Goal: Task Accomplishment & Management: Use online tool/utility

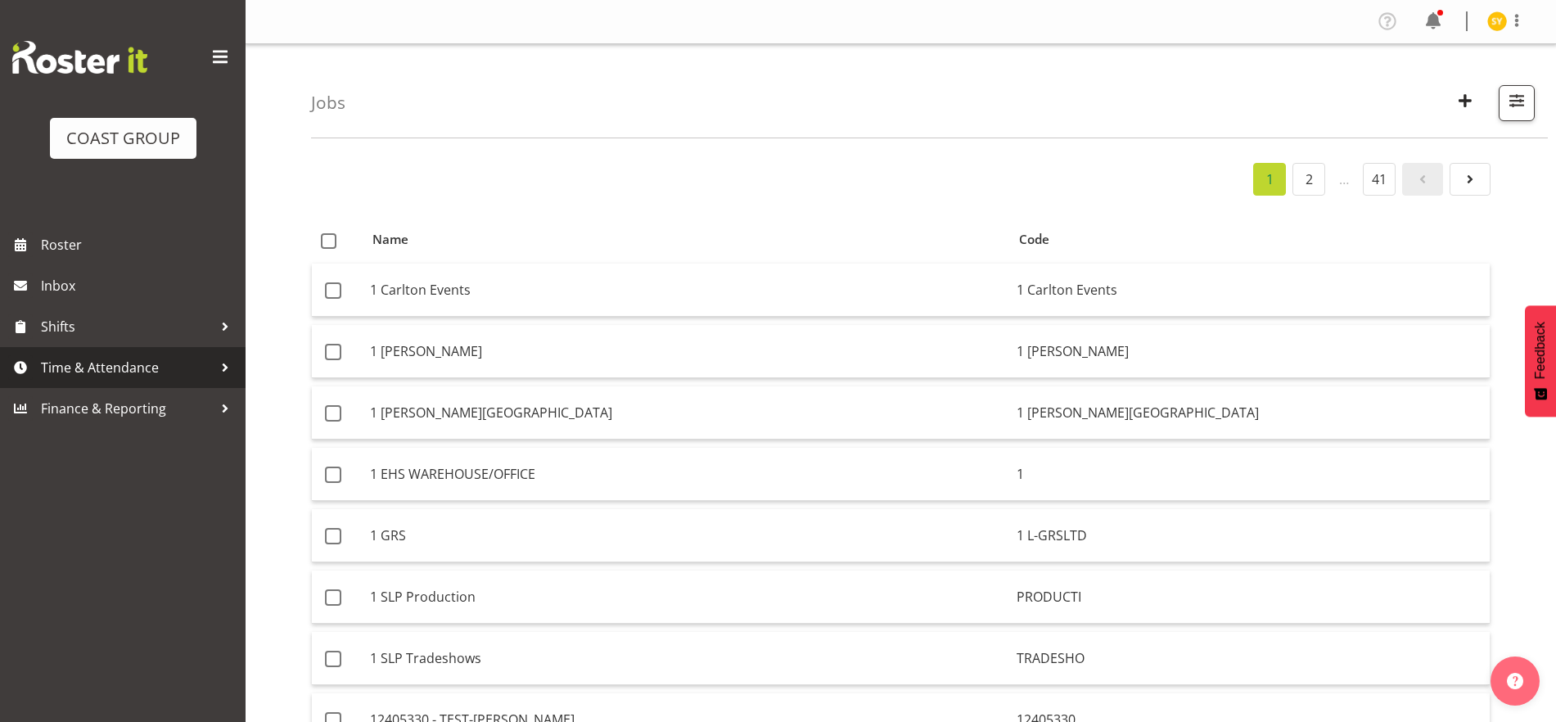
click at [89, 369] on span "Time & Attendance" at bounding box center [127, 367] width 172 height 25
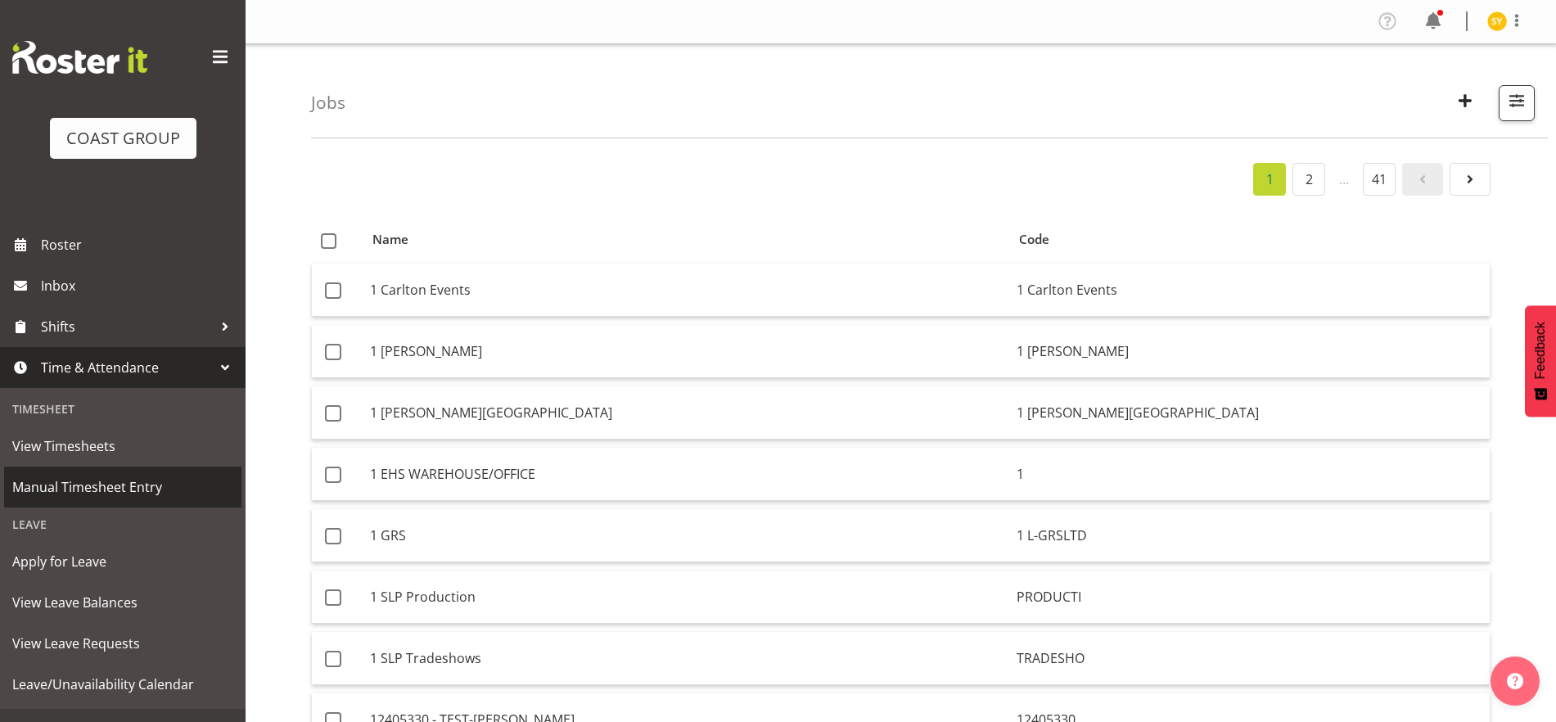
click at [81, 483] on span "Manual Timesheet Entry" at bounding box center [122, 487] width 221 height 25
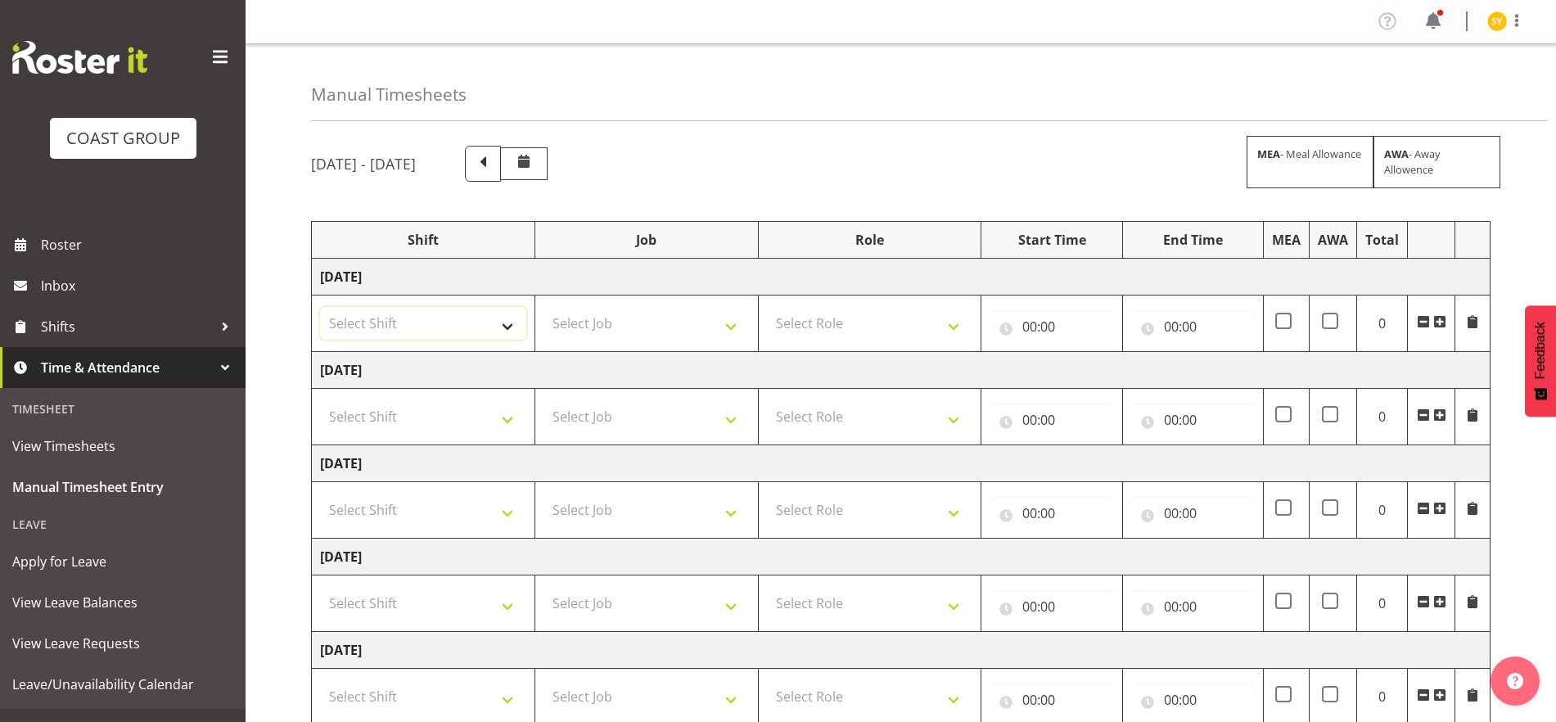
click at [471, 326] on select "Select Shift EHS AKL Warehouse/Office" at bounding box center [423, 323] width 206 height 33
select select "1083"
click at [320, 307] on select "Select Shift EHS AKL Warehouse/Office" at bounding box center [423, 323] width 206 height 33
click at [645, 325] on select "Select Job 1 Carlton Events 1 [PERSON_NAME][GEOGRAPHIC_DATA] 1 [PERSON_NAME][GE…" at bounding box center [646, 323] width 206 height 33
select select "69"
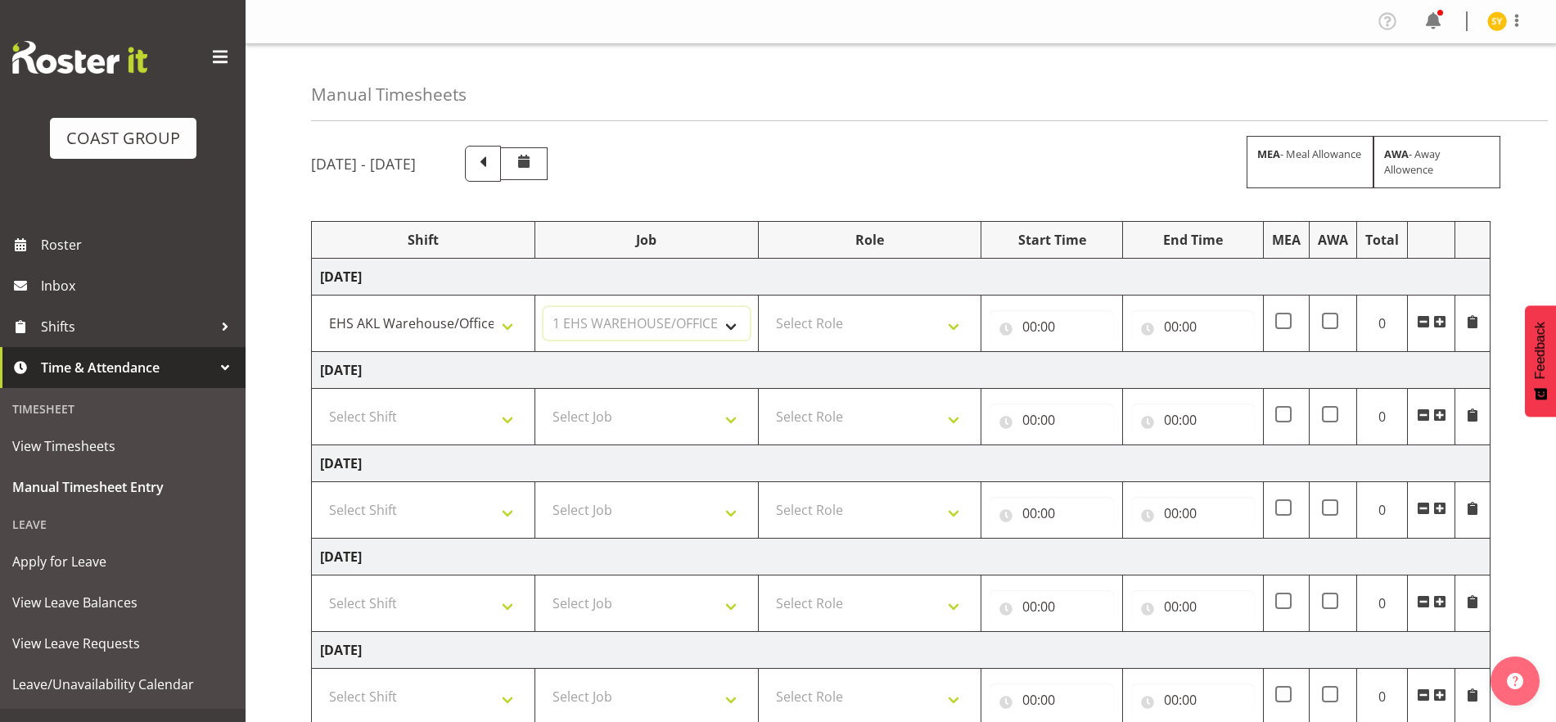
click at [543, 307] on select "Select Job 1 Carlton Events 1 [PERSON_NAME][GEOGRAPHIC_DATA] 1 [PERSON_NAME][GE…" at bounding box center [646, 323] width 206 height 33
click at [908, 317] on select "Select Role ACCOUNTS" at bounding box center [870, 323] width 206 height 33
select select "204"
click at [767, 307] on select "Select Role ACCOUNTS" at bounding box center [870, 323] width 206 height 33
click at [1065, 330] on input "00:00" at bounding box center [1052, 326] width 124 height 33
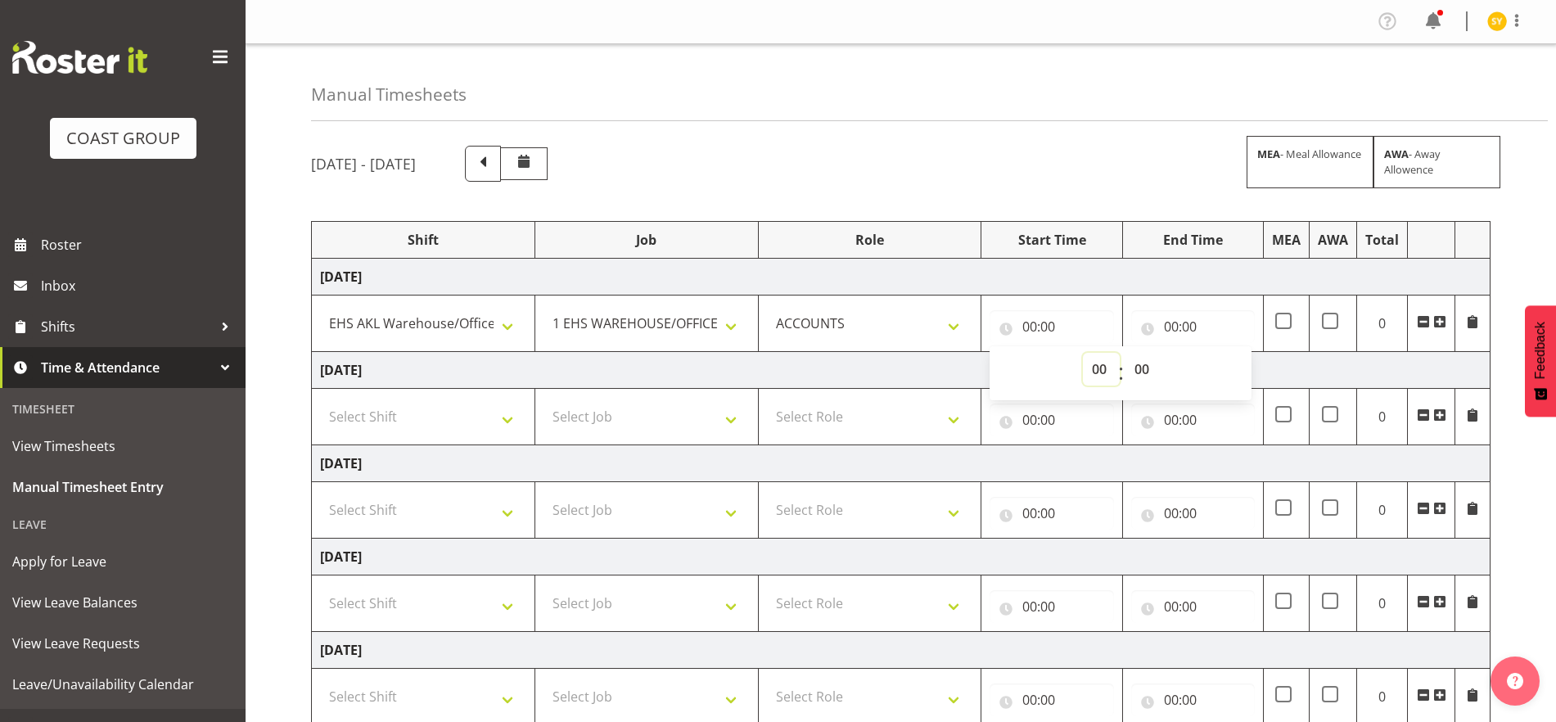
click at [1098, 367] on select "00 01 02 03 04 05 06 07 08 09 10 11 12 13 14 15 16 17 18 19 20 21 22 23" at bounding box center [1101, 369] width 37 height 33
select select "9"
click at [1083, 353] on select "00 01 02 03 04 05 06 07 08 09 10 11 12 13 14 15 16 17 18 19 20 21 22 23" at bounding box center [1101, 369] width 37 height 33
type input "09:00"
click at [1138, 366] on select "00 01 02 03 04 05 06 07 08 09 10 11 12 13 14 15 16 17 18 19 20 21 22 23 24 25 2…" at bounding box center [1143, 369] width 37 height 33
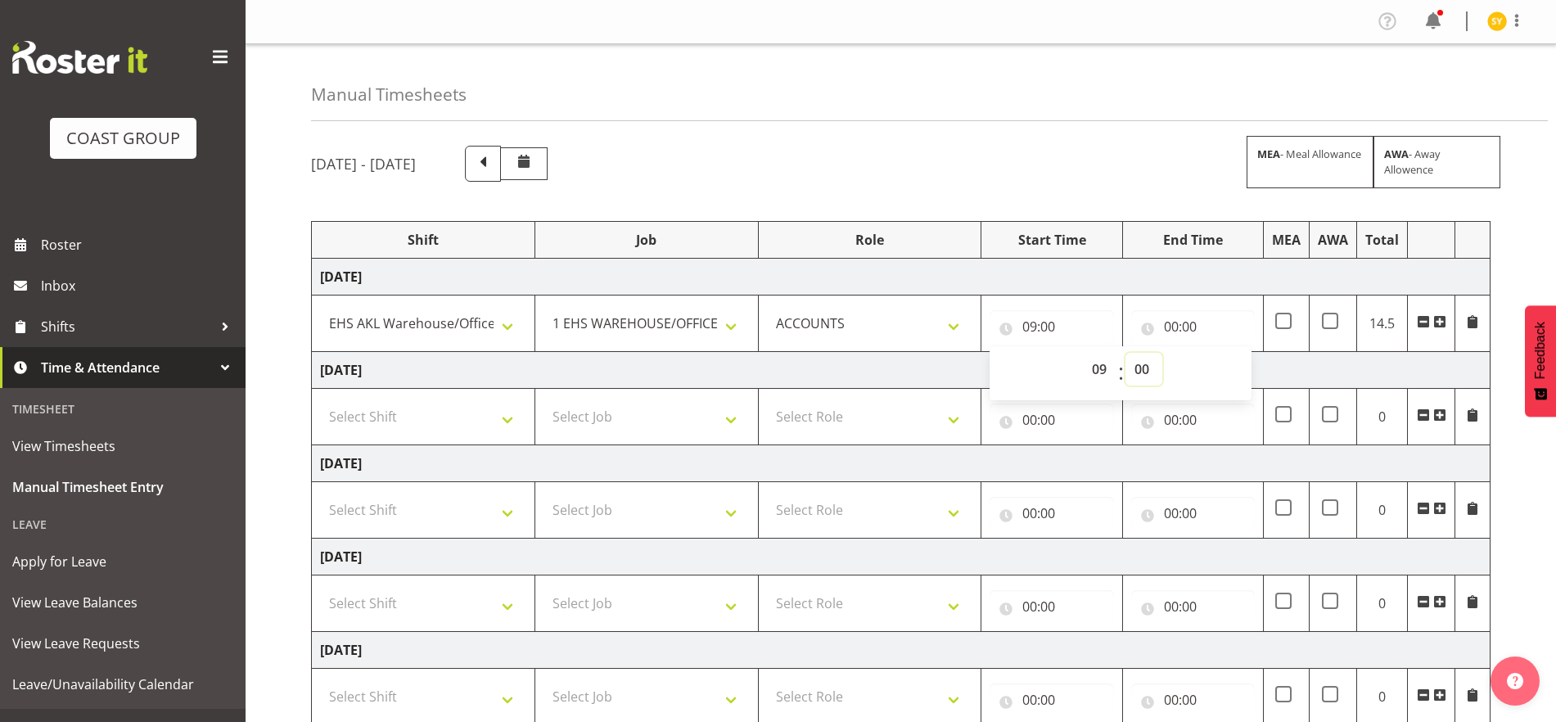
select select "15"
click at [1125, 353] on select "00 01 02 03 04 05 06 07 08 09 10 11 12 13 14 15 16 17 18 19 20 21 22 23 24 25 2…" at bounding box center [1143, 369] width 37 height 33
type input "09:15"
click at [1178, 325] on input "00:00" at bounding box center [1193, 326] width 124 height 33
click at [1243, 369] on select "00 01 02 03 04 05 06 07 08 09 10 11 12 13 14 15 16 17 18 19 20 21 22 23" at bounding box center [1242, 369] width 37 height 33
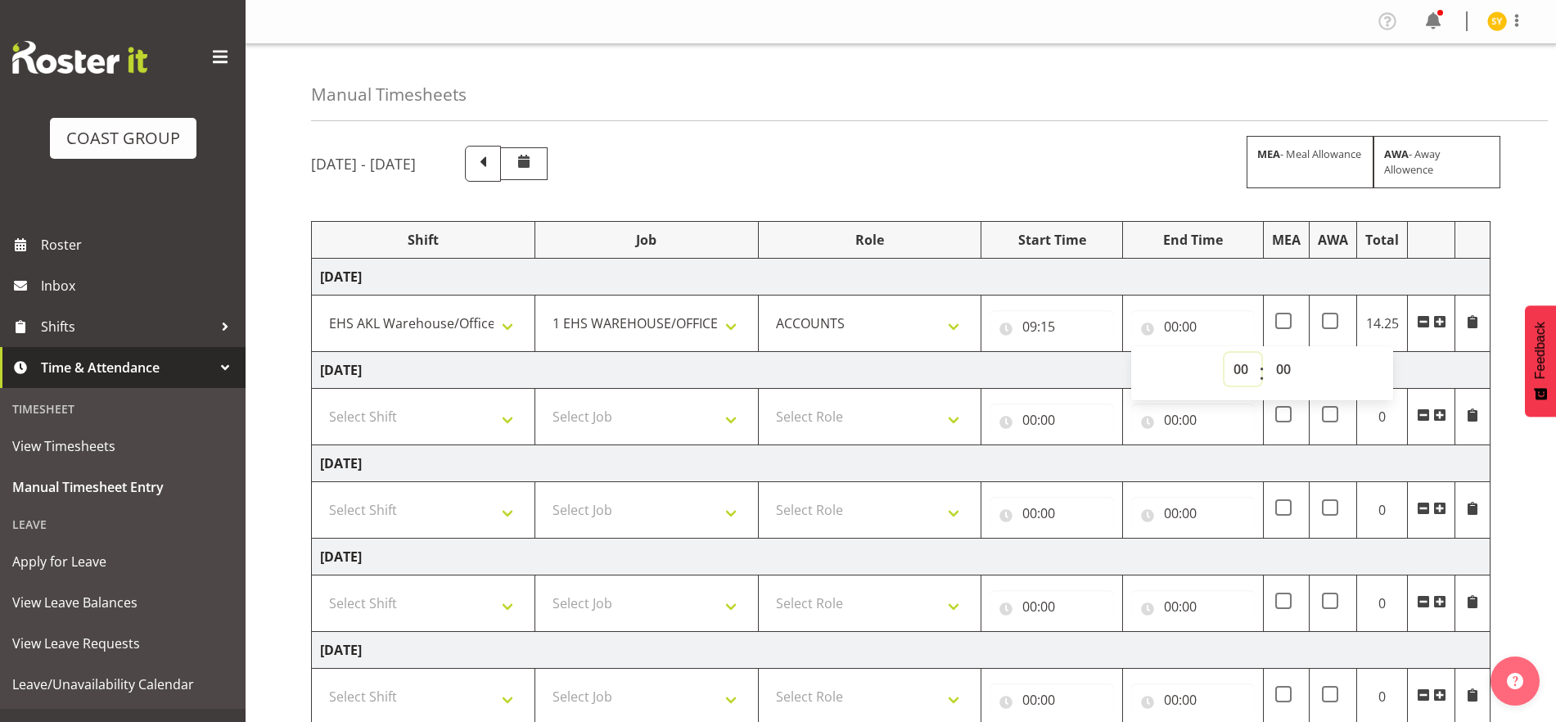
select select "12"
click at [1224, 353] on select "00 01 02 03 04 05 06 07 08 09 10 11 12 13 14 15 16 17 18 19 20 21 22 23" at bounding box center [1242, 369] width 37 height 33
type input "12:00"
click at [1283, 376] on select "00 01 02 03 04 05 06 07 08 09 10 11 12 13 14 15 16 17 18 19 20 21 22 23 24 25 2…" at bounding box center [1285, 369] width 37 height 33
select select "40"
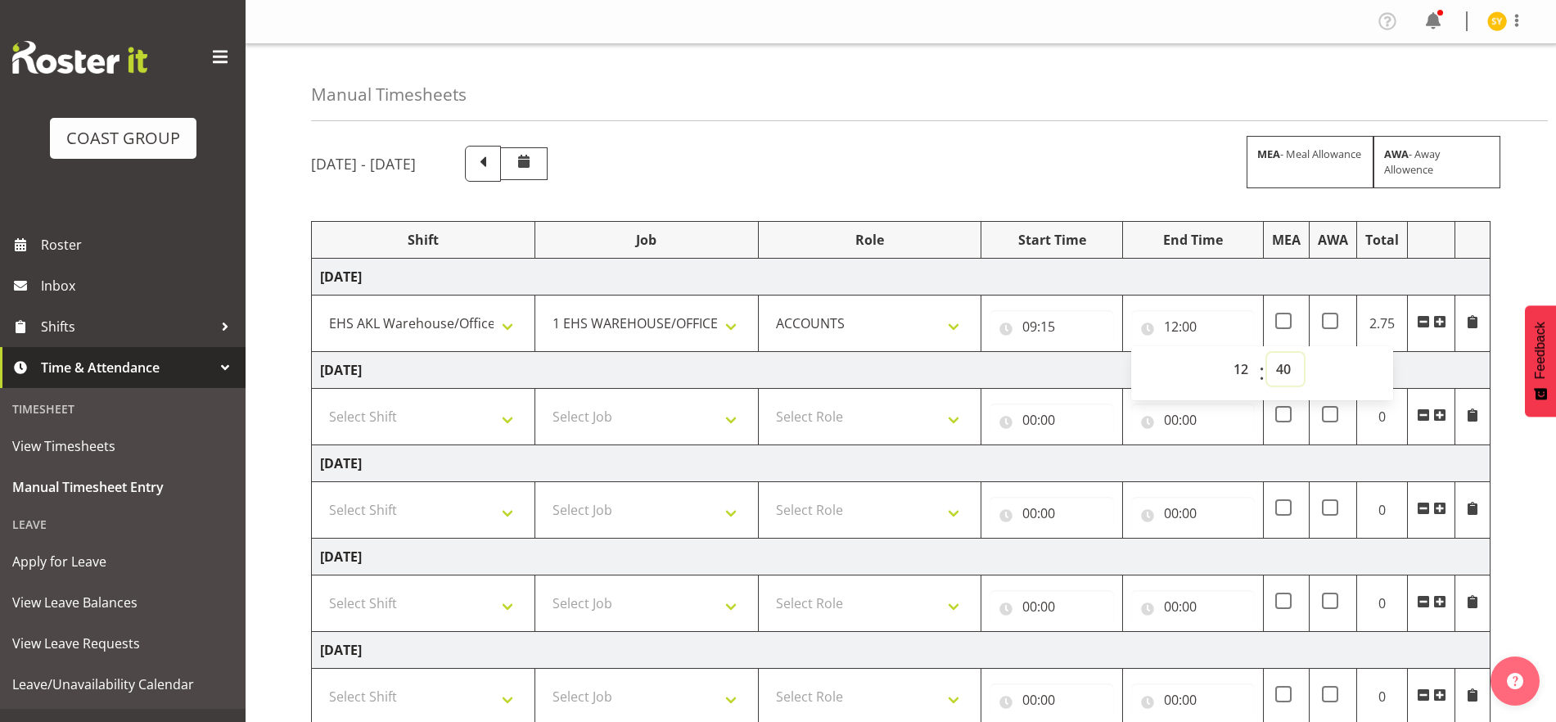
click at [1267, 353] on select "00 01 02 03 04 05 06 07 08 09 10 11 12 13 14 15 16 17 18 19 20 21 22 23 24 25 2…" at bounding box center [1285, 369] width 37 height 33
type input "12:40"
click at [1301, 274] on td "[DATE]" at bounding box center [901, 277] width 1179 height 37
click at [1441, 321] on span at bounding box center [1439, 321] width 13 height 13
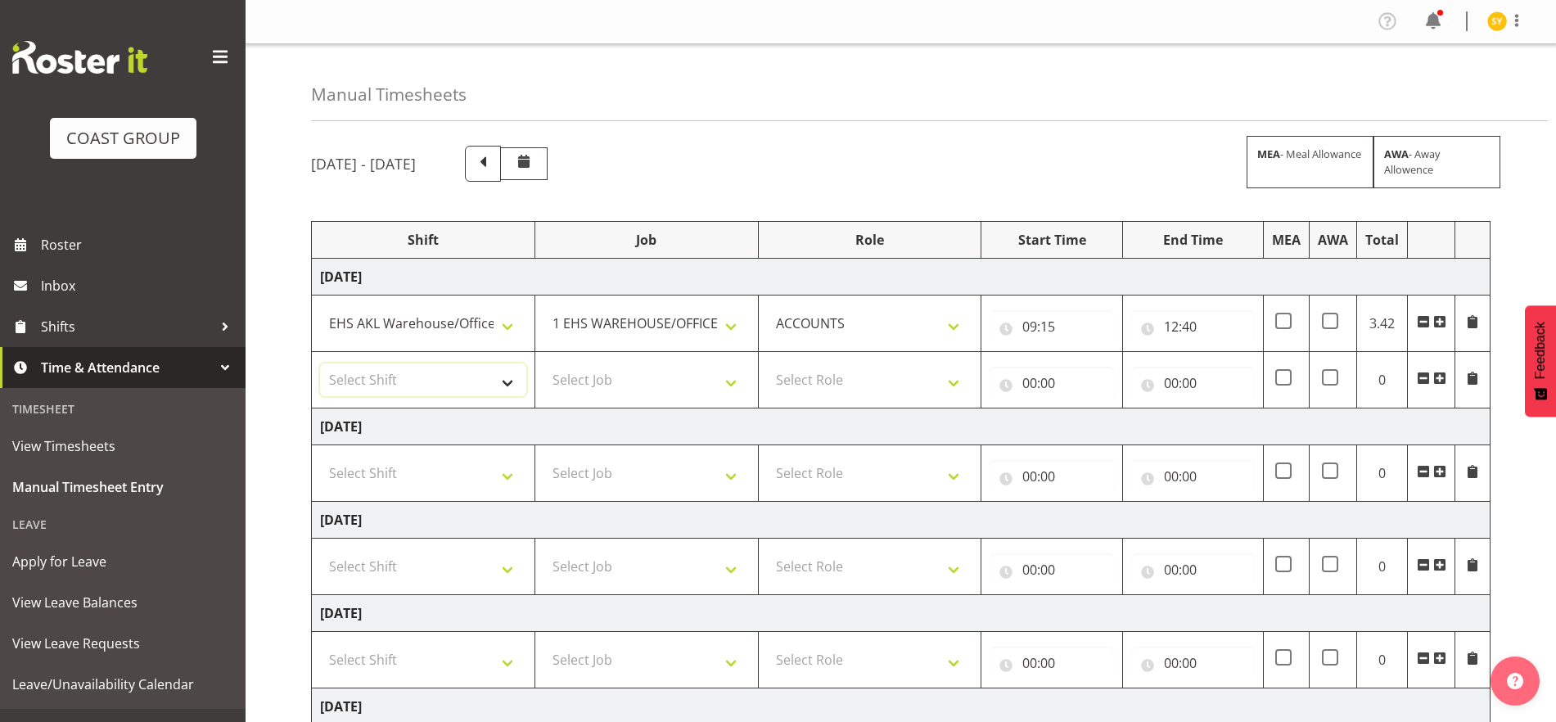
click at [478, 389] on select "Select Shift EHS AKL Warehouse/Office" at bounding box center [423, 379] width 206 height 33
select select "1083"
click at [320, 363] on select "Select Shift EHS AKL Warehouse/Office" at bounding box center [423, 379] width 206 height 33
click at [700, 376] on select "Select Job 1 Carlton Events 1 [PERSON_NAME][GEOGRAPHIC_DATA] 1 [PERSON_NAME][GE…" at bounding box center [646, 379] width 206 height 33
select select "69"
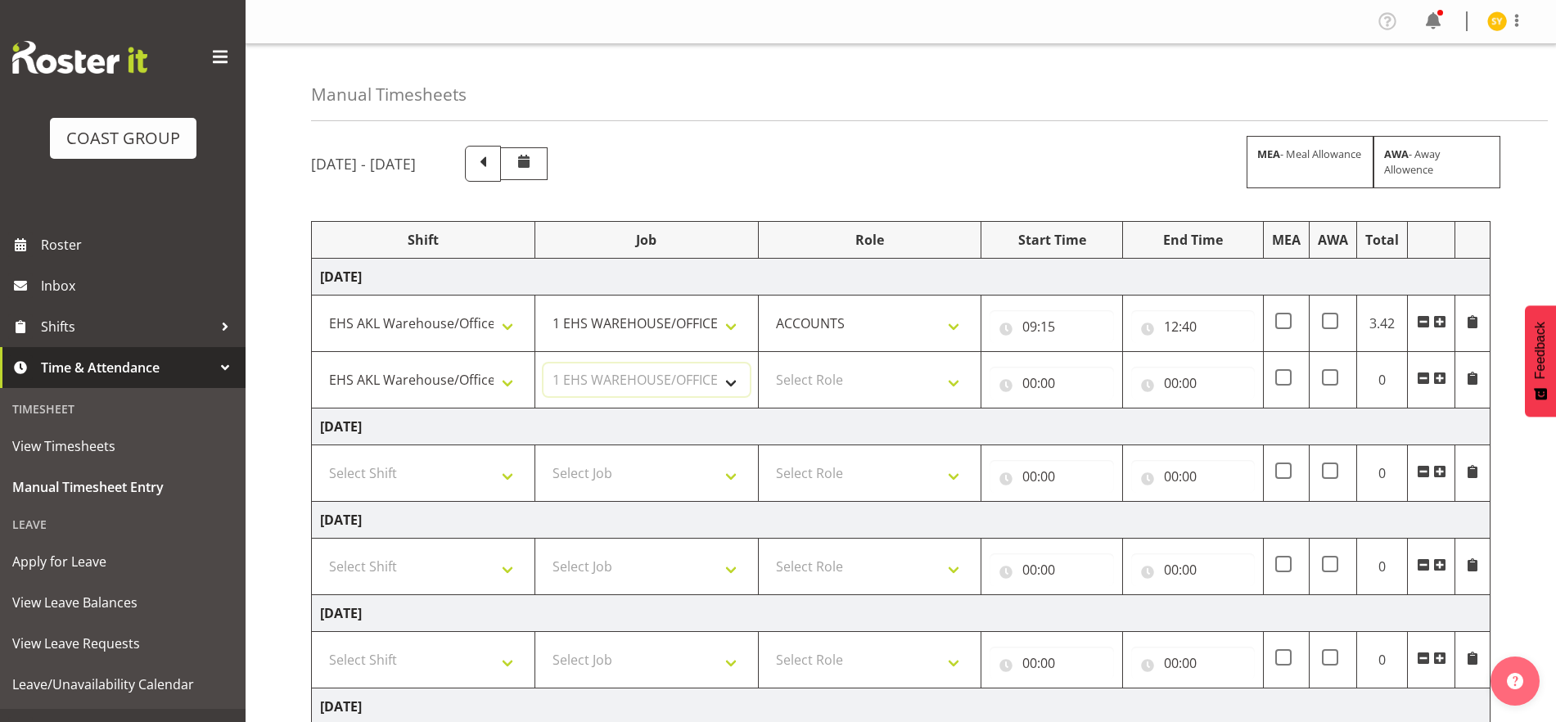
click at [543, 363] on select "Select Job 1 Carlton Events 1 [PERSON_NAME][GEOGRAPHIC_DATA] 1 [PERSON_NAME][GE…" at bounding box center [646, 379] width 206 height 33
click at [950, 378] on select "Select Role ACCOUNTS" at bounding box center [870, 379] width 206 height 33
select select "204"
click at [767, 363] on select "Select Role ACCOUNTS" at bounding box center [870, 379] width 206 height 33
click at [1047, 392] on input "00:00" at bounding box center [1052, 383] width 124 height 33
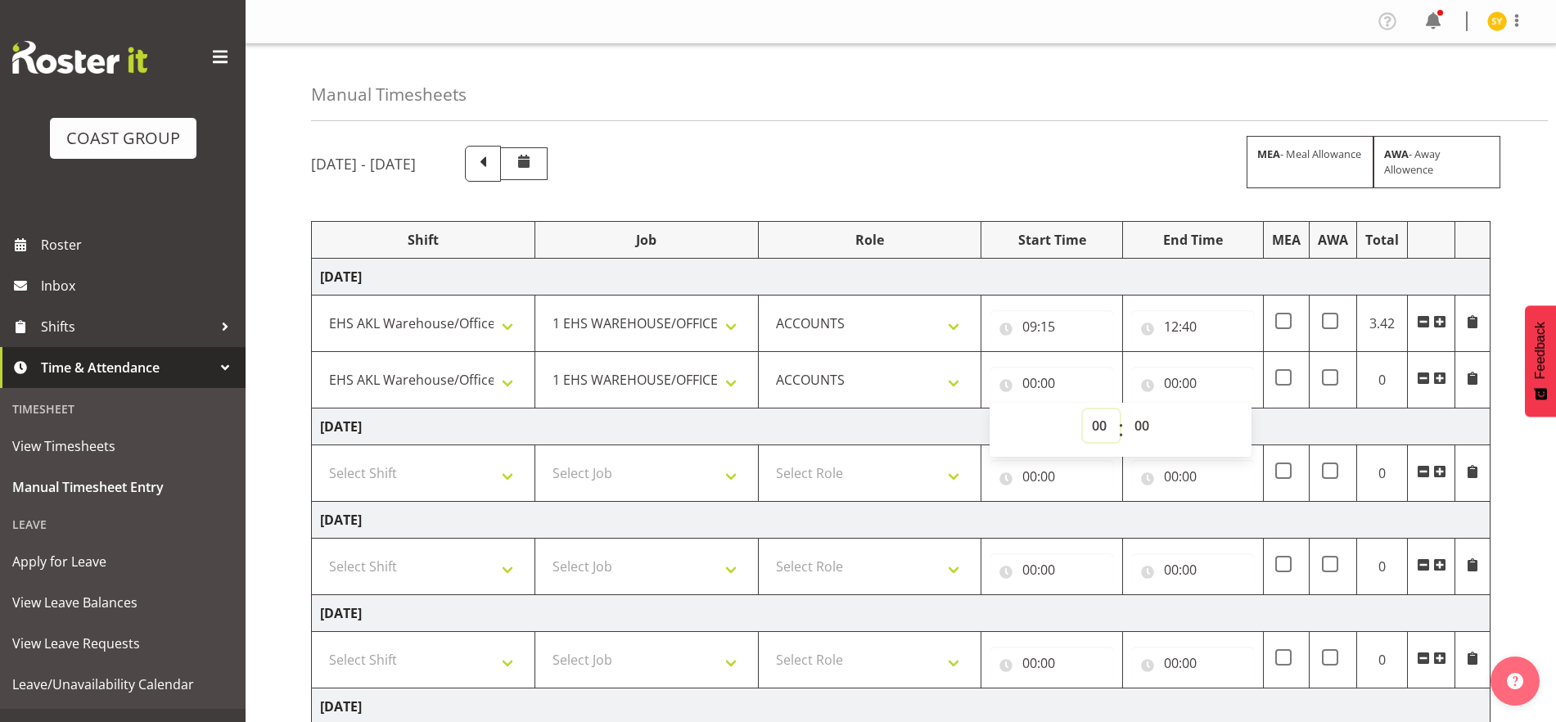
click at [1111, 436] on select "00 01 02 03 04 05 06 07 08 09 10 11 12 13 14 15 16 17 18 19 20 21 22 23" at bounding box center [1101, 425] width 37 height 33
select select "13"
click at [1083, 409] on select "00 01 02 03 04 05 06 07 08 09 10 11 12 13 14 15 16 17 18 19 20 21 22 23" at bounding box center [1101, 425] width 37 height 33
type input "13:00"
click at [1147, 424] on select "00 01 02 03 04 05 06 07 08 09 10 11 12 13 14 15 16 17 18 19 20 21 22 23 24 25 2…" at bounding box center [1143, 425] width 37 height 33
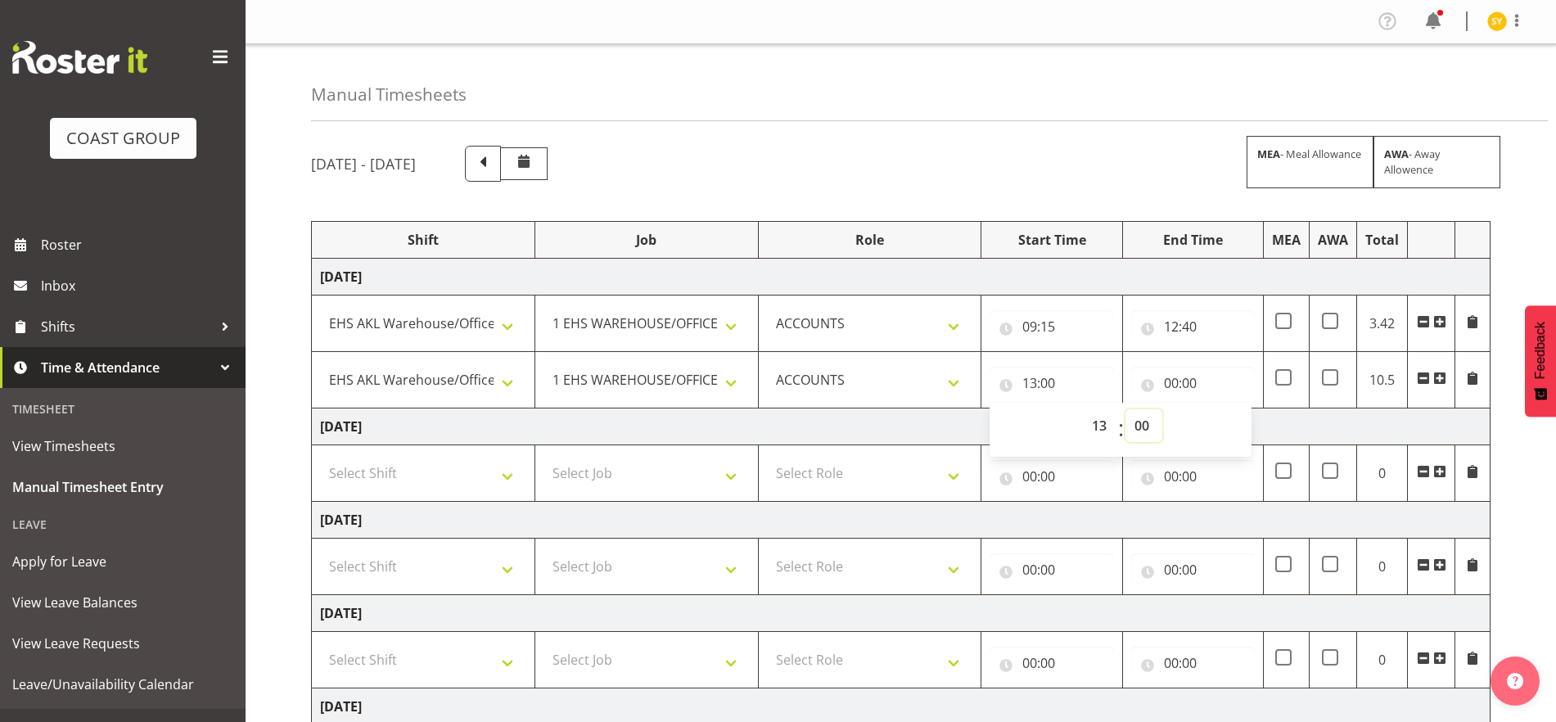
select select "45"
click at [1125, 409] on select "00 01 02 03 04 05 06 07 08 09 10 11 12 13 14 15 16 17 18 19 20 21 22 23 24 25 2…" at bounding box center [1143, 425] width 37 height 33
type input "13:45"
click at [1184, 375] on input "00:00" at bounding box center [1193, 383] width 124 height 33
click at [1246, 424] on select "00 01 02 03 04 05 06 07 08 09 10 11 12 13 14 15 16 17 18 19 20 21 22 23" at bounding box center [1242, 425] width 37 height 33
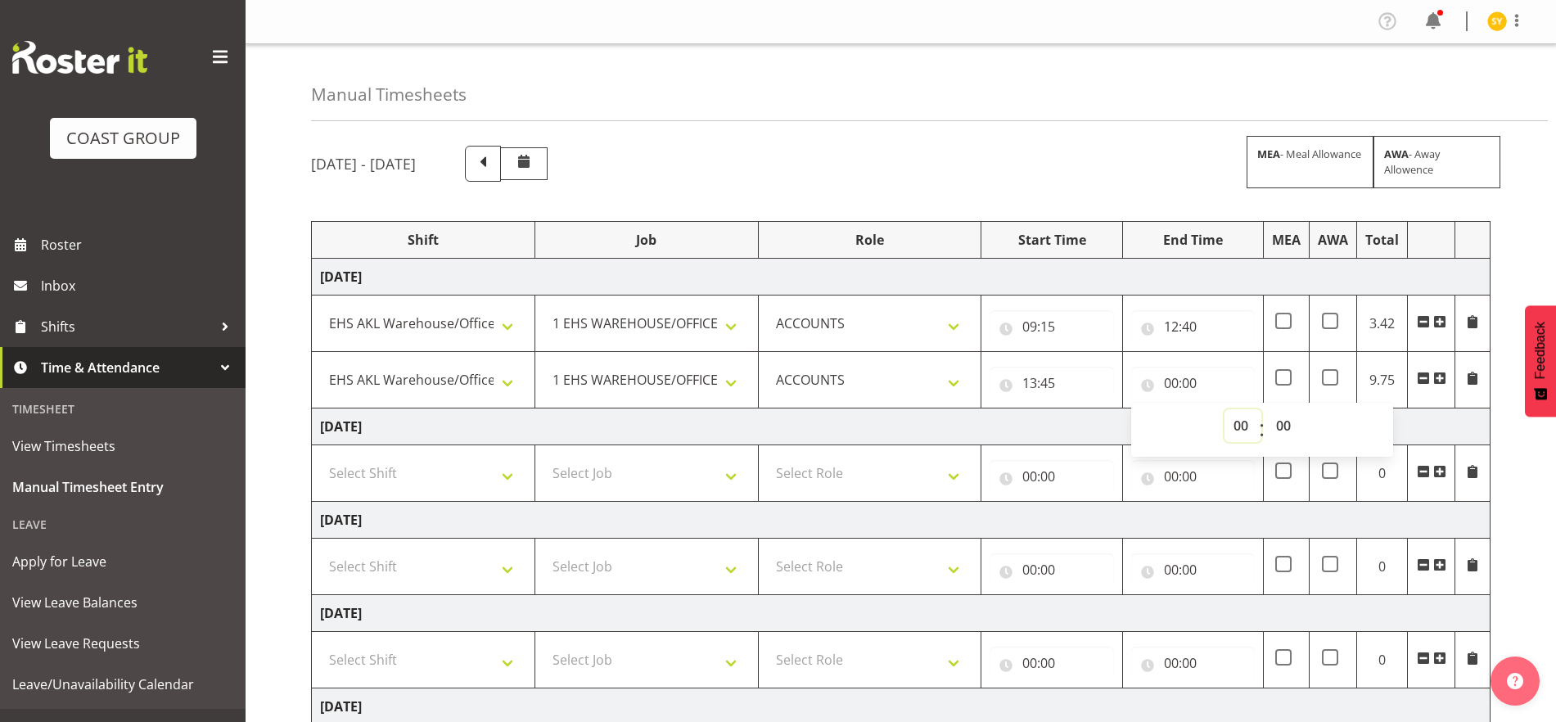
select select "17"
click at [1224, 409] on select "00 01 02 03 04 05 06 07 08 09 10 11 12 13 14 15 16 17 18 19 20 21 22 23" at bounding box center [1242, 425] width 37 height 33
type input "17:00"
click at [1280, 423] on select "00 01 02 03 04 05 06 07 08 09 10 11 12 13 14 15 16 17 18 19 20 21 22 23 24 25 2…" at bounding box center [1285, 425] width 37 height 33
select select "10"
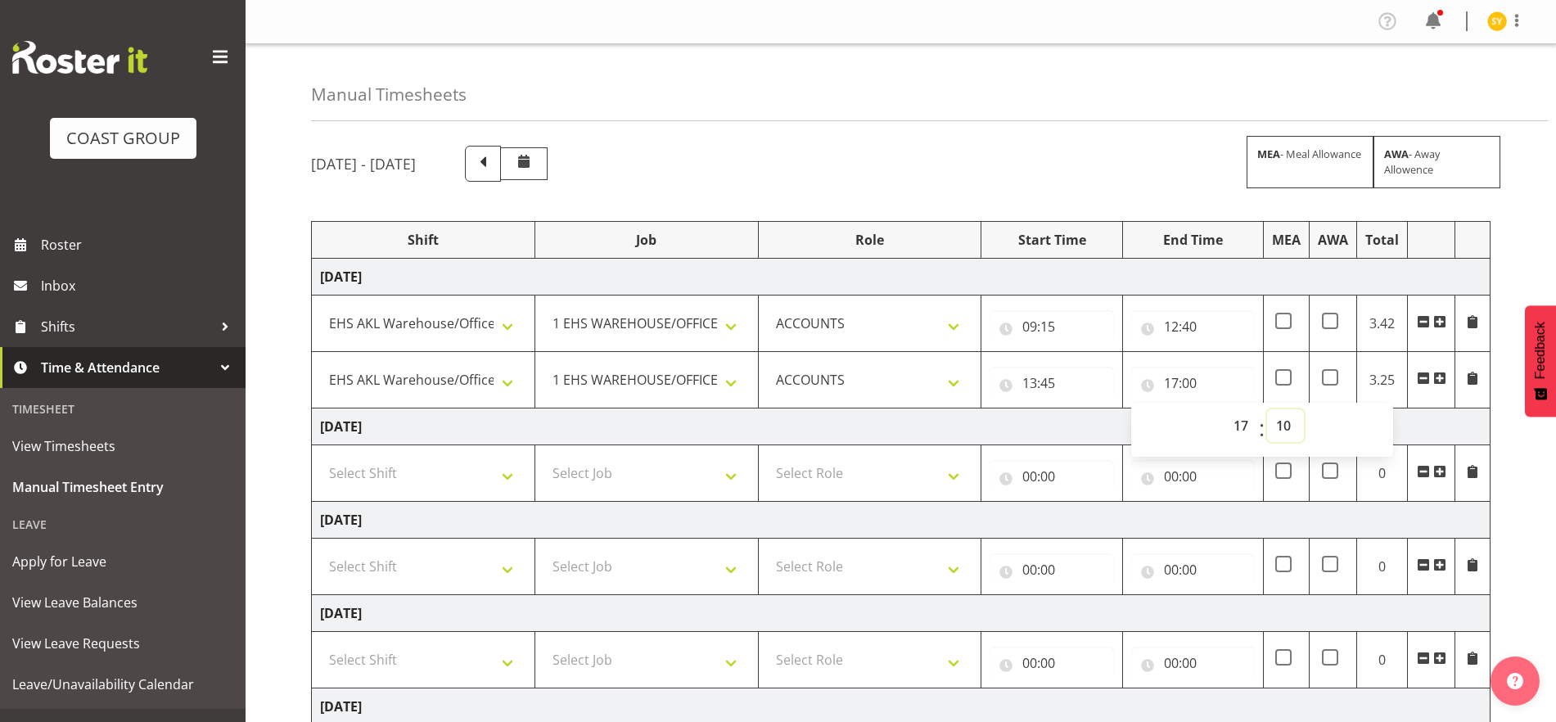
click at [1267, 409] on select "00 01 02 03 04 05 06 07 08 09 10 11 12 13 14 15 16 17 18 19 20 21 22 23 24 25 2…" at bounding box center [1285, 425] width 37 height 33
type input "17:10"
click at [1437, 379] on span at bounding box center [1439, 378] width 13 height 13
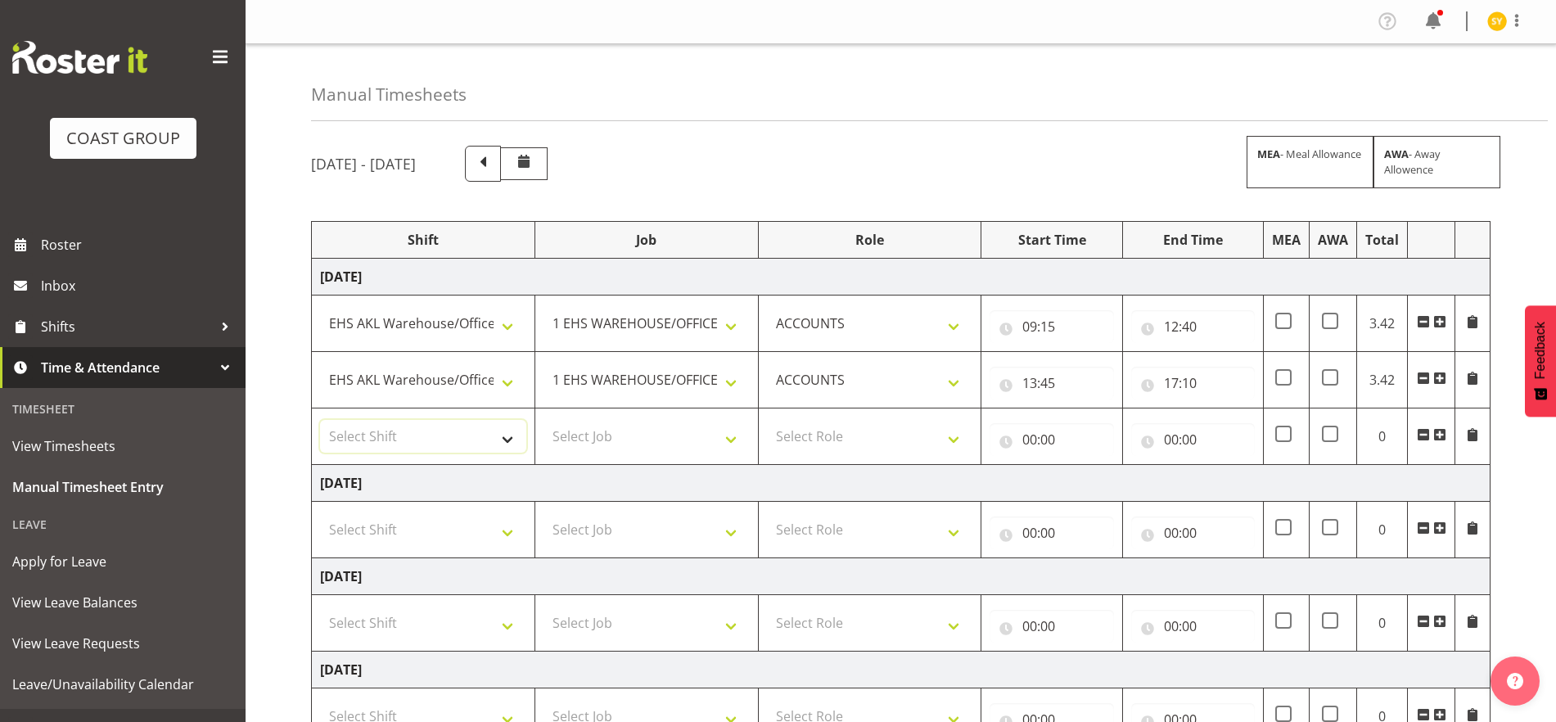
click at [494, 439] on select "Select Shift EHS AKL Warehouse/Office" at bounding box center [423, 436] width 206 height 33
select select "1083"
click at [320, 420] on select "Select Shift EHS AKL Warehouse/Office" at bounding box center [423, 436] width 206 height 33
click at [1177, 381] on input "17:10" at bounding box center [1193, 383] width 124 height 33
click at [1283, 428] on select "00 01 02 03 04 05 06 07 08 09 10 11 12 13 14 15 16 17 18 19 20 21 22 23 24 25 2…" at bounding box center [1285, 425] width 37 height 33
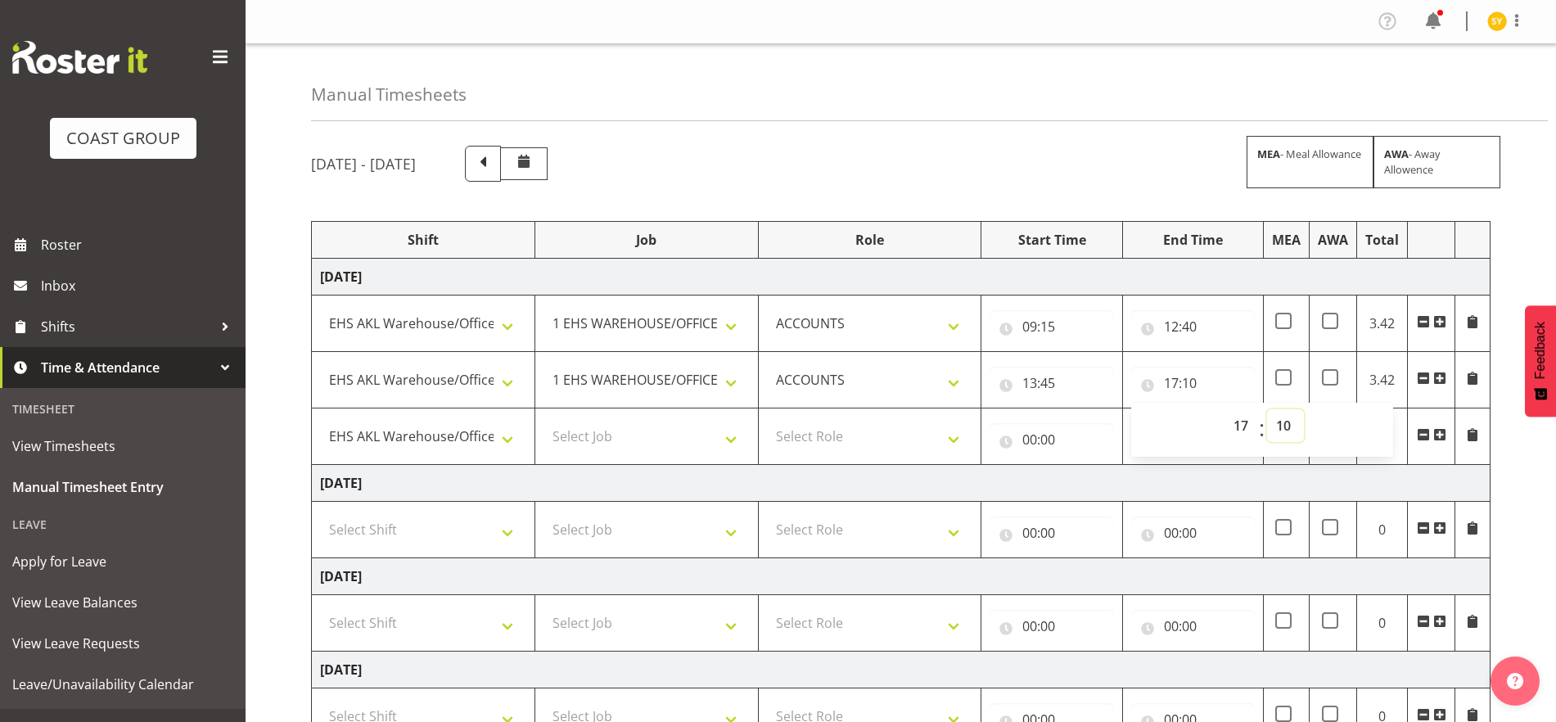
select select "20"
click at [1267, 409] on select "00 01 02 03 04 05 06 07 08 09 10 11 12 13 14 15 16 17 18 19 20 21 22 23 24 25 2…" at bounding box center [1285, 425] width 37 height 33
type input "17:20"
click at [1508, 411] on div "[DATE] - [DATE] MEA - Meal Allowance AWA - Away Allowence Shift Job Role Start …" at bounding box center [933, 624] width 1245 height 983
click at [480, 437] on select "EHS AKL Warehouse/Office" at bounding box center [423, 436] width 206 height 33
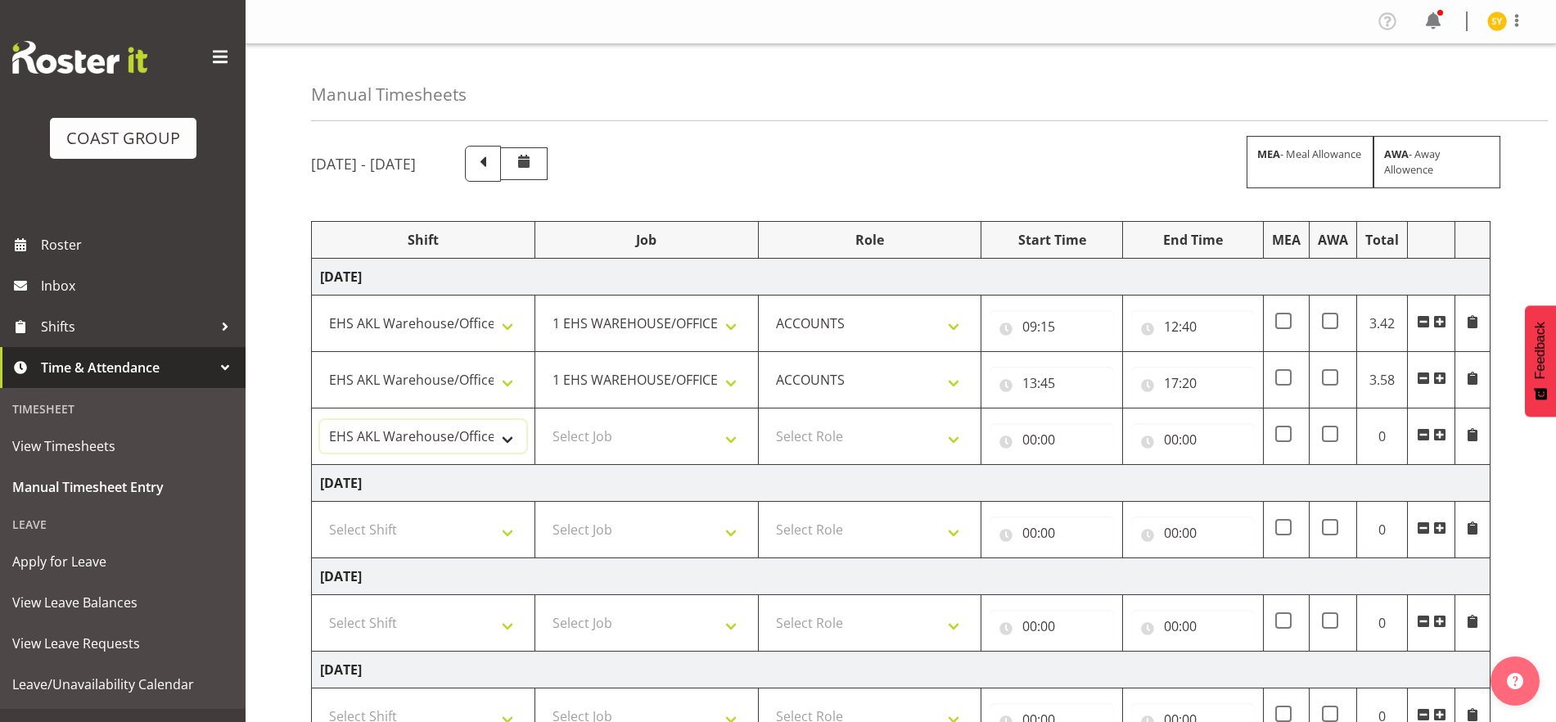
click at [480, 437] on select "EHS AKL Warehouse/Office" at bounding box center [423, 436] width 206 height 33
click at [679, 437] on select "Select Job 1 Carlton Events 1 [PERSON_NAME][GEOGRAPHIC_DATA] 1 [PERSON_NAME][GE…" at bounding box center [646, 436] width 206 height 33
select select "69"
click at [543, 420] on select "Select Job 1 Carlton Events 1 [PERSON_NAME][GEOGRAPHIC_DATA] 1 [PERSON_NAME][GE…" at bounding box center [646, 436] width 206 height 33
click at [949, 431] on select "Select Role ACCOUNTS" at bounding box center [870, 436] width 206 height 33
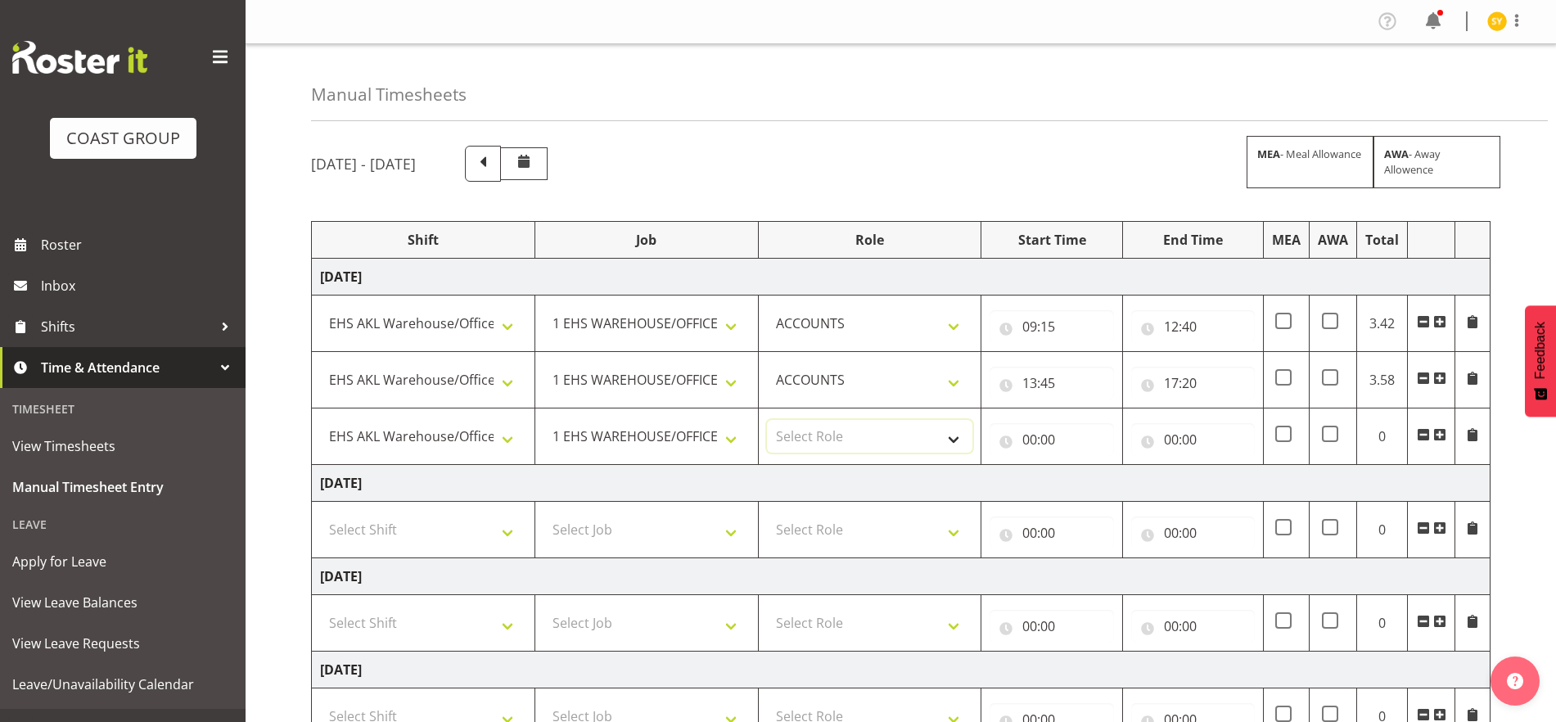
select select "204"
click at [767, 420] on select "Select Role ACCOUNTS" at bounding box center [870, 436] width 206 height 33
click at [1027, 450] on input "00:00" at bounding box center [1052, 439] width 124 height 33
click at [1102, 480] on select "00 01 02 03 04 05 06 07 08 09 10 11 12 13 14 15 16 17 18 19 20 21 22 23" at bounding box center [1101, 482] width 37 height 33
select select "20"
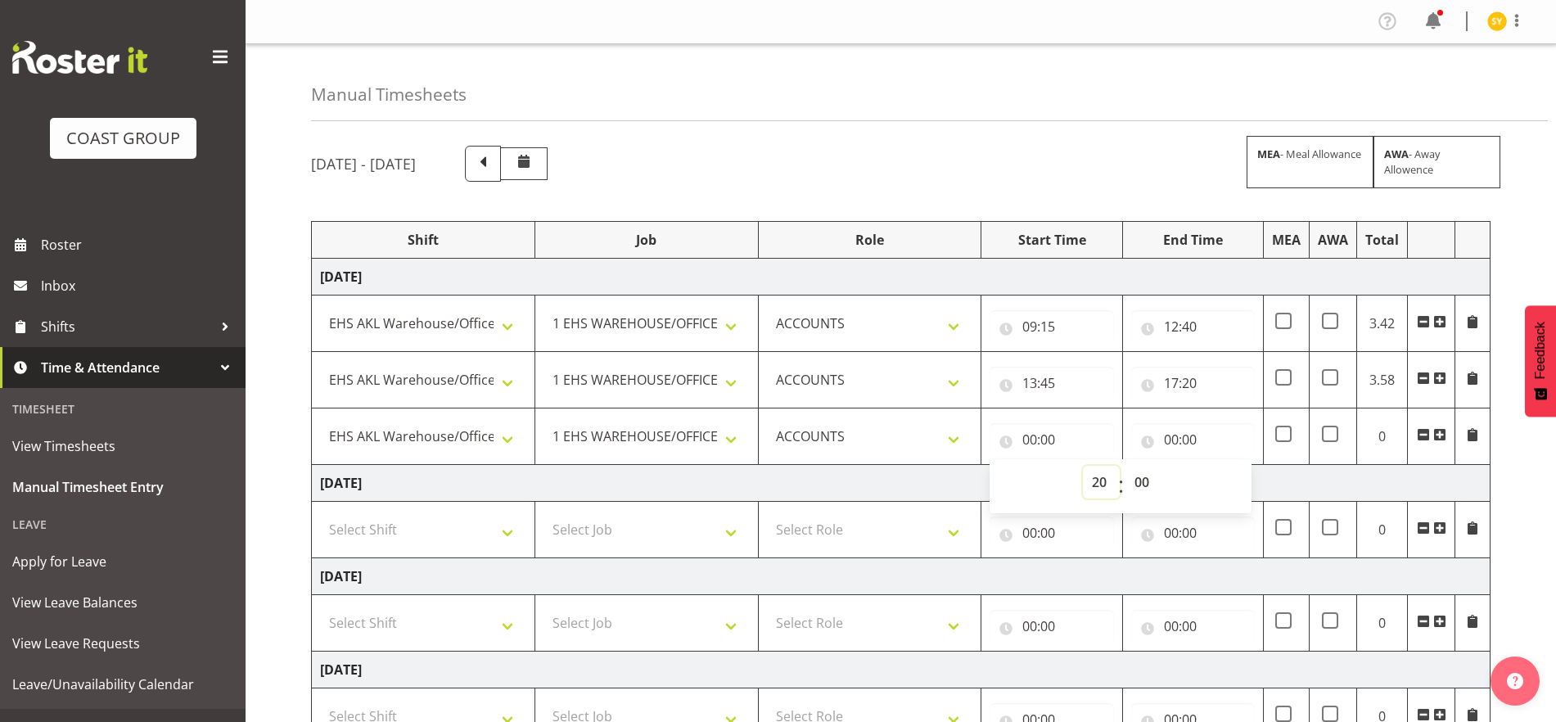
click at [1083, 466] on select "00 01 02 03 04 05 06 07 08 09 10 11 12 13 14 15 16 17 18 19 20 21 22 23" at bounding box center [1101, 482] width 37 height 33
type input "20:00"
click at [1184, 438] on input "00:00" at bounding box center [1193, 439] width 124 height 33
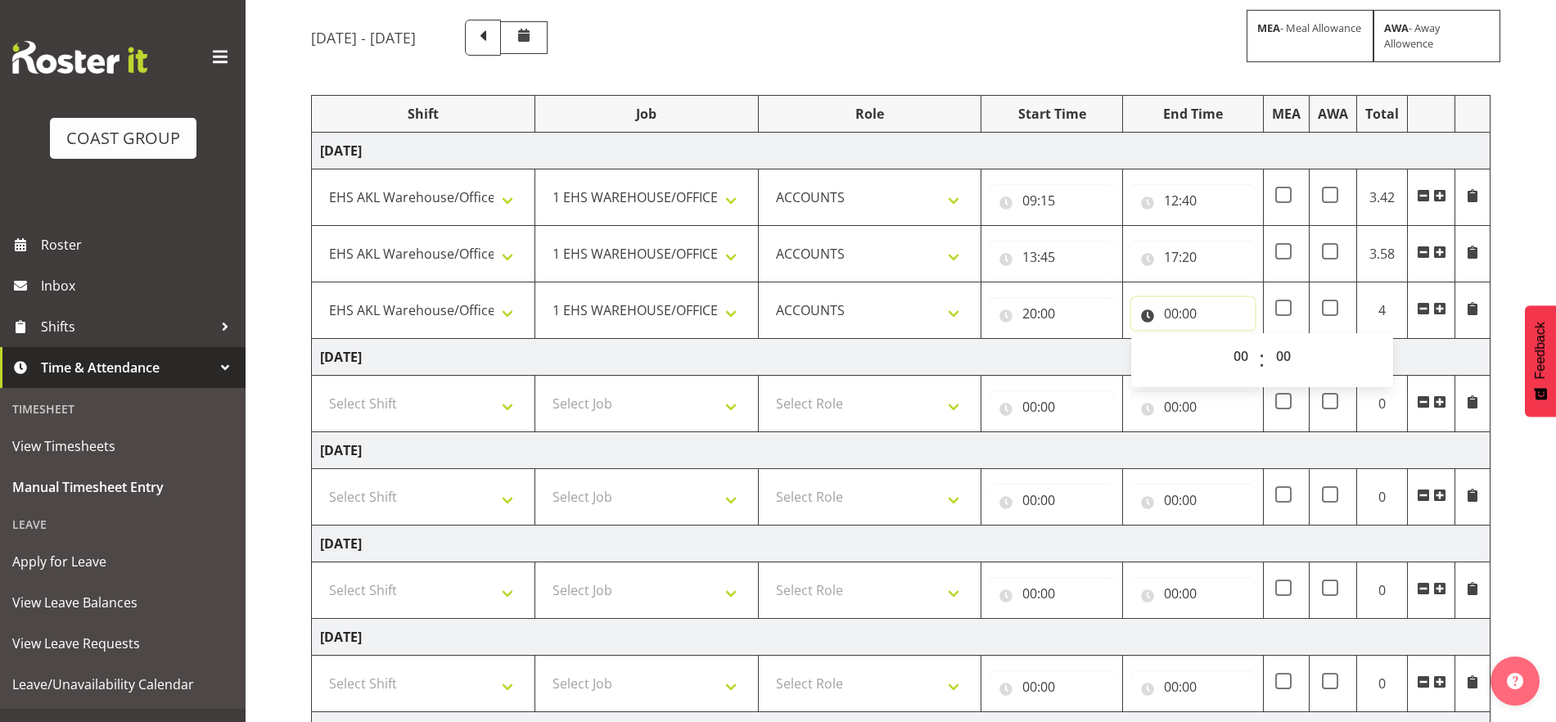
scroll to position [119, 0]
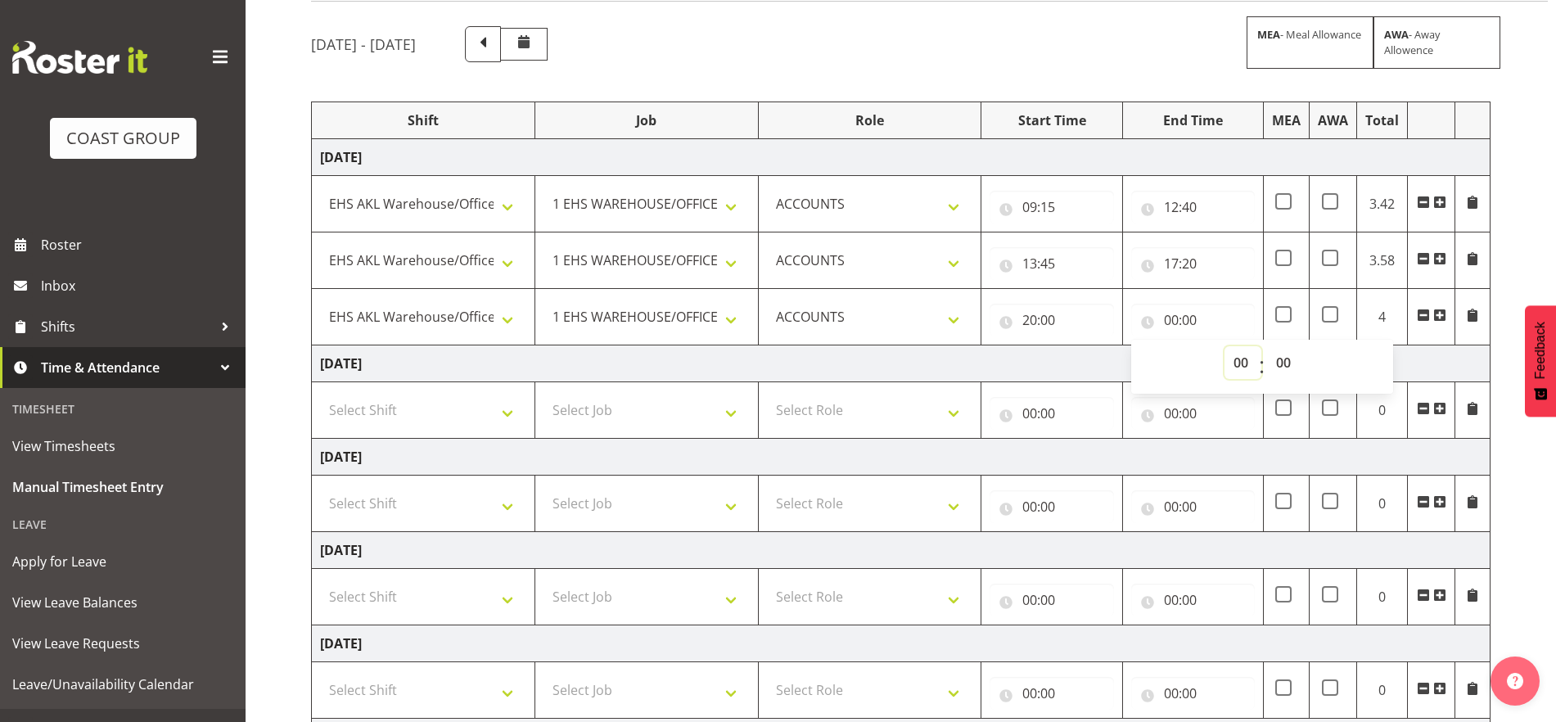
click at [1230, 364] on select "00 01 02 03 04 05 06 07 08 09 10 11 12 13 14 15 16 17 18 19 20 21 22 23" at bounding box center [1242, 362] width 37 height 33
select select "21"
click at [1224, 346] on select "00 01 02 03 04 05 06 07 08 09 10 11 12 13 14 15 16 17 18 19 20 21 22 23" at bounding box center [1242, 362] width 37 height 33
type input "21:00"
click at [1284, 358] on select "00 01 02 03 04 05 06 07 08 09 10 11 12 13 14 15 16 17 18 19 20 21 22 23 24 25 2…" at bounding box center [1285, 362] width 37 height 33
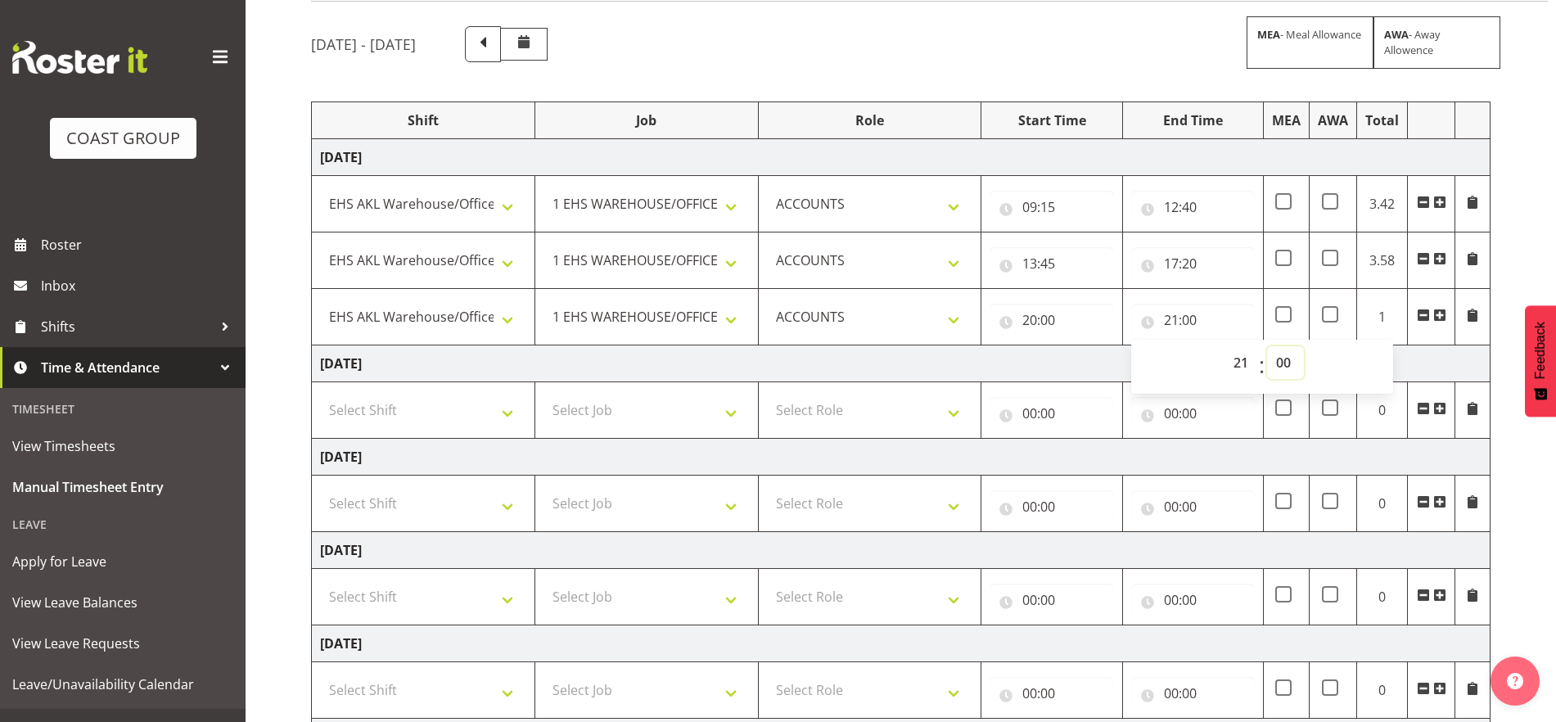
select select "30"
click at [1267, 346] on select "00 01 02 03 04 05 06 07 08 09 10 11 12 13 14 15 16 17 18 19 20 21 22 23 24 25 2…" at bounding box center [1285, 362] width 37 height 33
type input "21:30"
click at [1450, 366] on td "[DATE]" at bounding box center [901, 363] width 1179 height 37
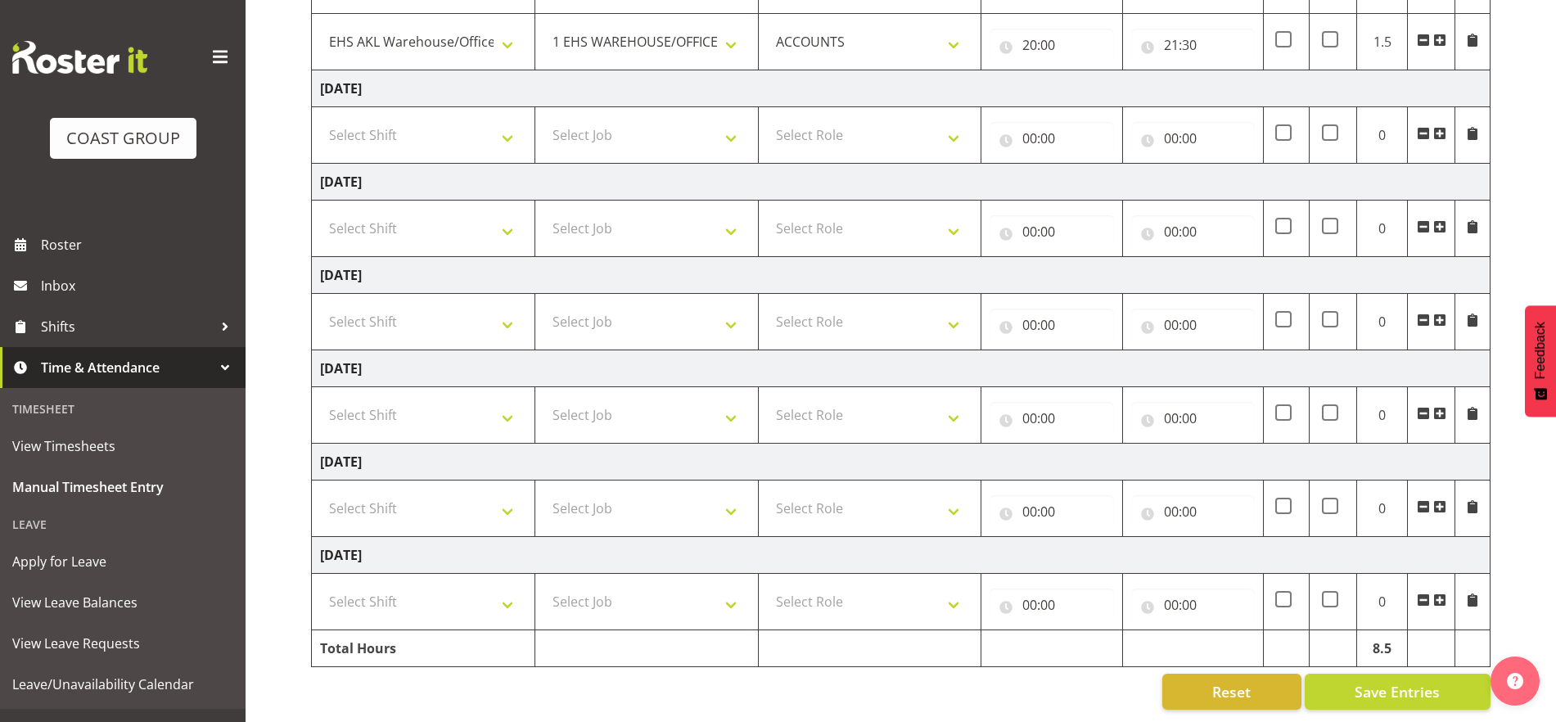
scroll to position [410, 0]
click at [1397, 681] on span "Save Entries" at bounding box center [1397, 691] width 85 height 21
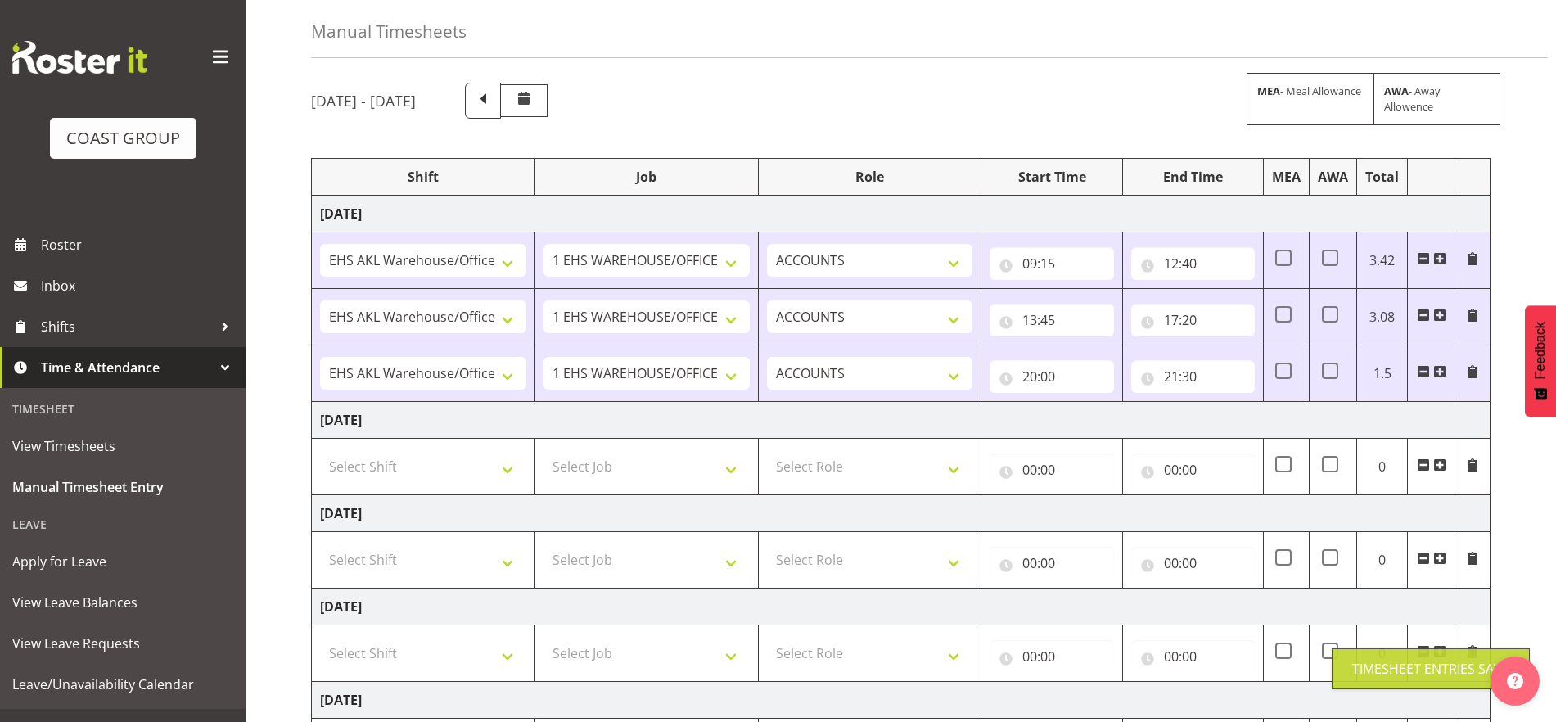
scroll to position [1, 0]
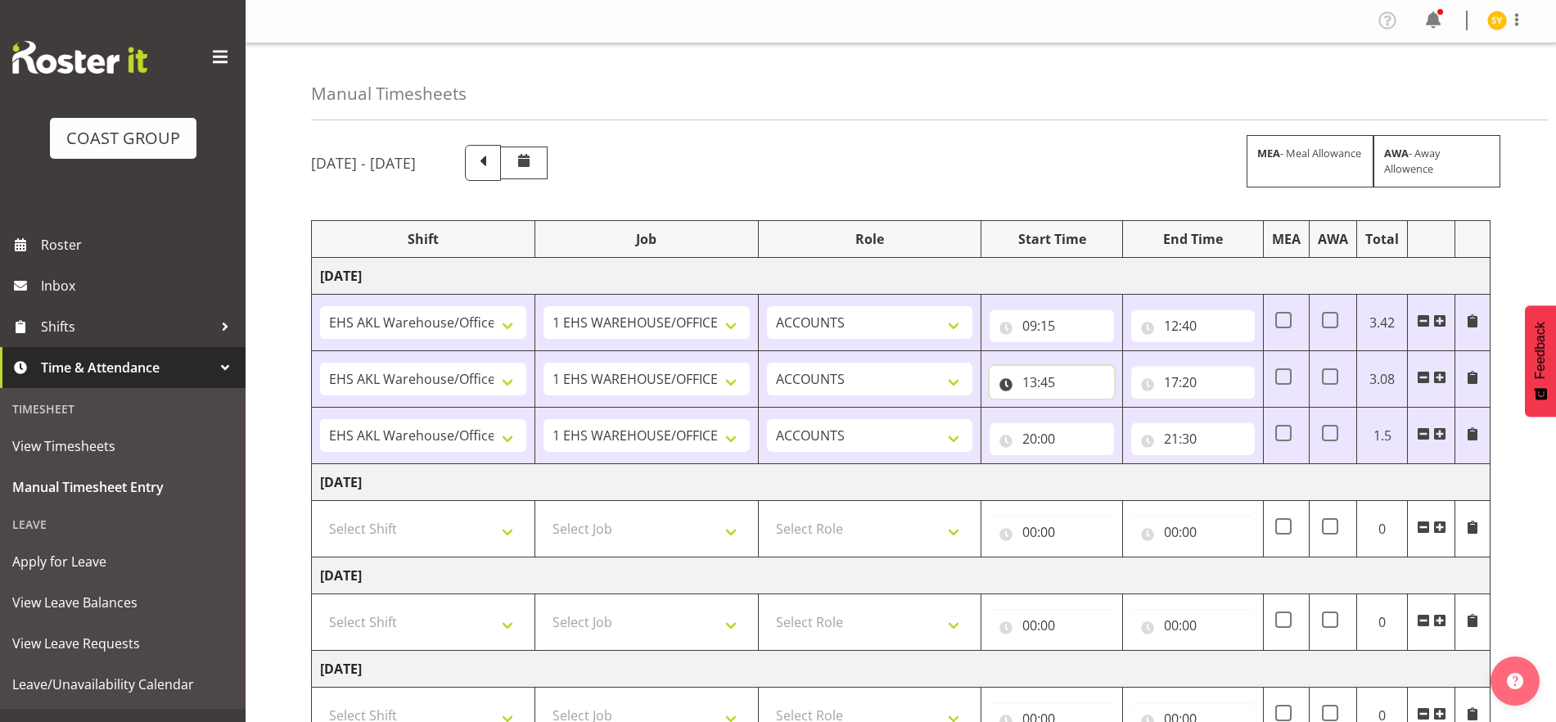
click at [1044, 393] on input "13:45" at bounding box center [1052, 382] width 124 height 33
click at [1107, 426] on select "00 01 02 03 04 05 06 07 08 09 10 11 12 13 14 15 16 17 18 19 20 21 22 23" at bounding box center [1101, 424] width 37 height 33
select select "14"
click at [1083, 408] on select "00 01 02 03 04 05 06 07 08 09 10 11 12 13 14 15 16 17 18 19 20 21 22 23" at bounding box center [1101, 424] width 37 height 33
type input "14:45"
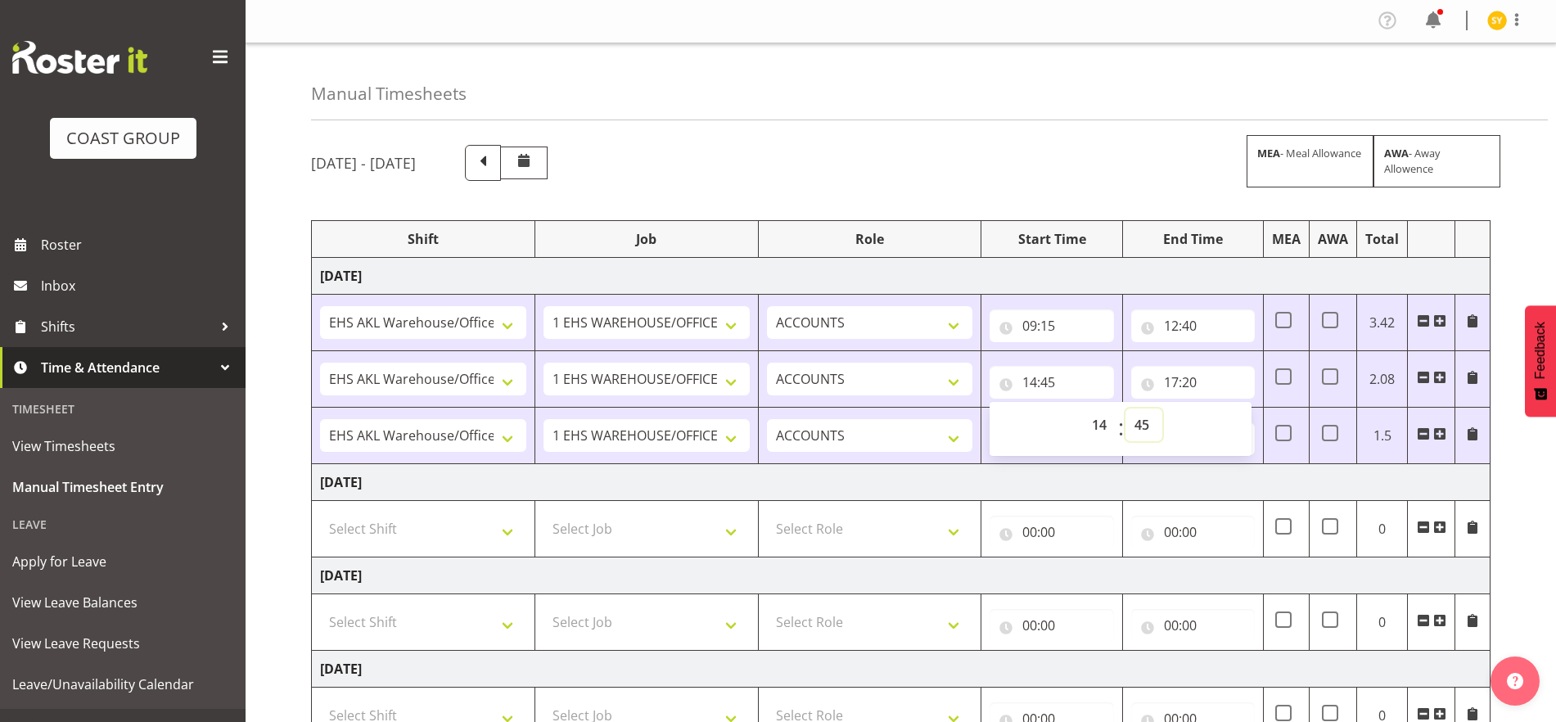
click at [1151, 428] on select "00 01 02 03 04 05 06 07 08 09 10 11 12 13 14 15 16 17 18 19 20 21 22 23 24 25 2…" at bounding box center [1143, 424] width 37 height 33
select select "0"
click at [1125, 408] on select "00 01 02 03 04 05 06 07 08 09 10 11 12 13 14 15 16 17 18 19 20 21 22 23 24 25 2…" at bounding box center [1143, 424] width 37 height 33
type input "14:00"
click at [1266, 277] on td "[DATE]" at bounding box center [901, 276] width 1179 height 37
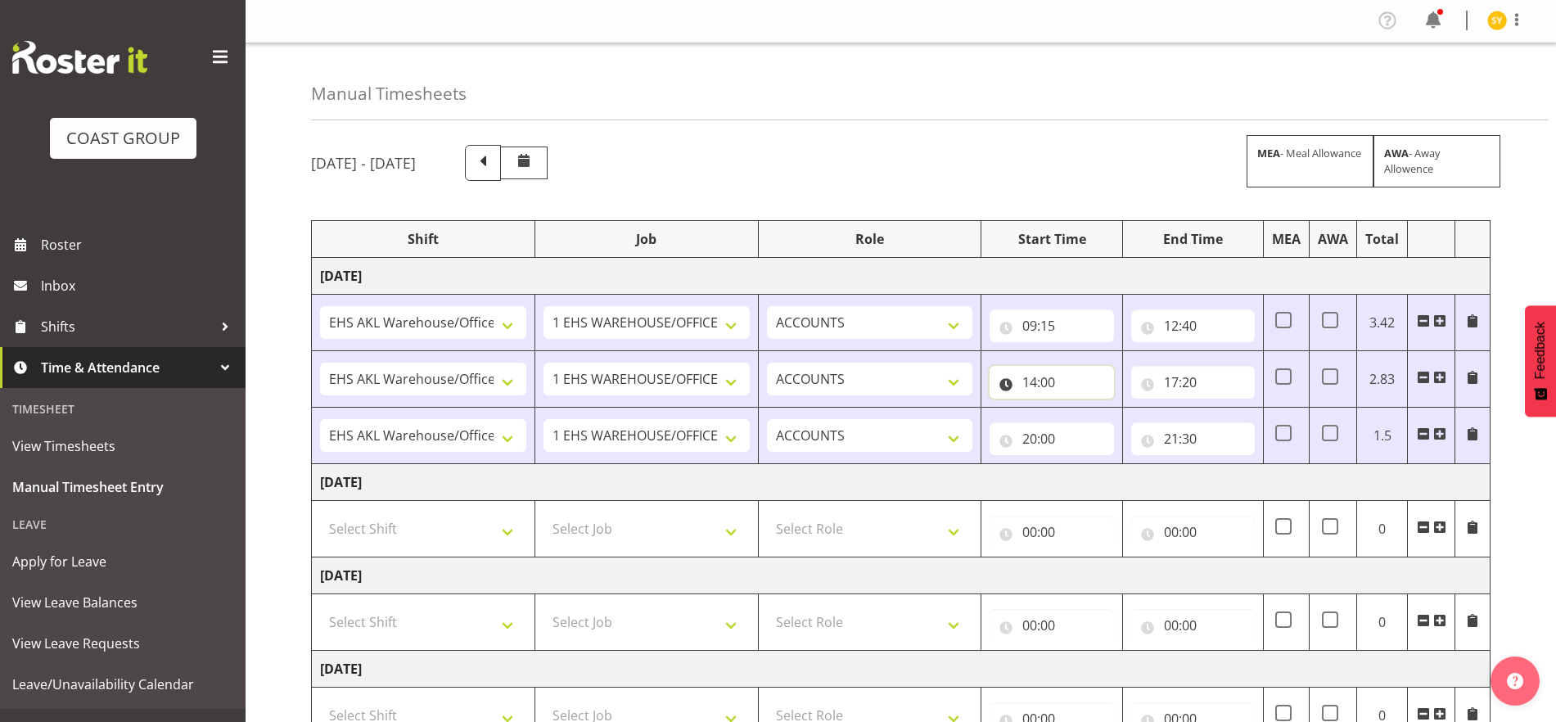
click at [1041, 379] on input "14:00" at bounding box center [1052, 382] width 124 height 33
click at [1099, 425] on select "00 01 02 03 04 05 06 07 08 09 10 11 12 13 14 15 16 17 18 19 20 21 22 23" at bounding box center [1101, 424] width 37 height 33
select select "13"
click at [1083, 408] on select "00 01 02 03 04 05 06 07 08 09 10 11 12 13 14 15 16 17 18 19 20 21 22 23" at bounding box center [1101, 424] width 37 height 33
type input "13:00"
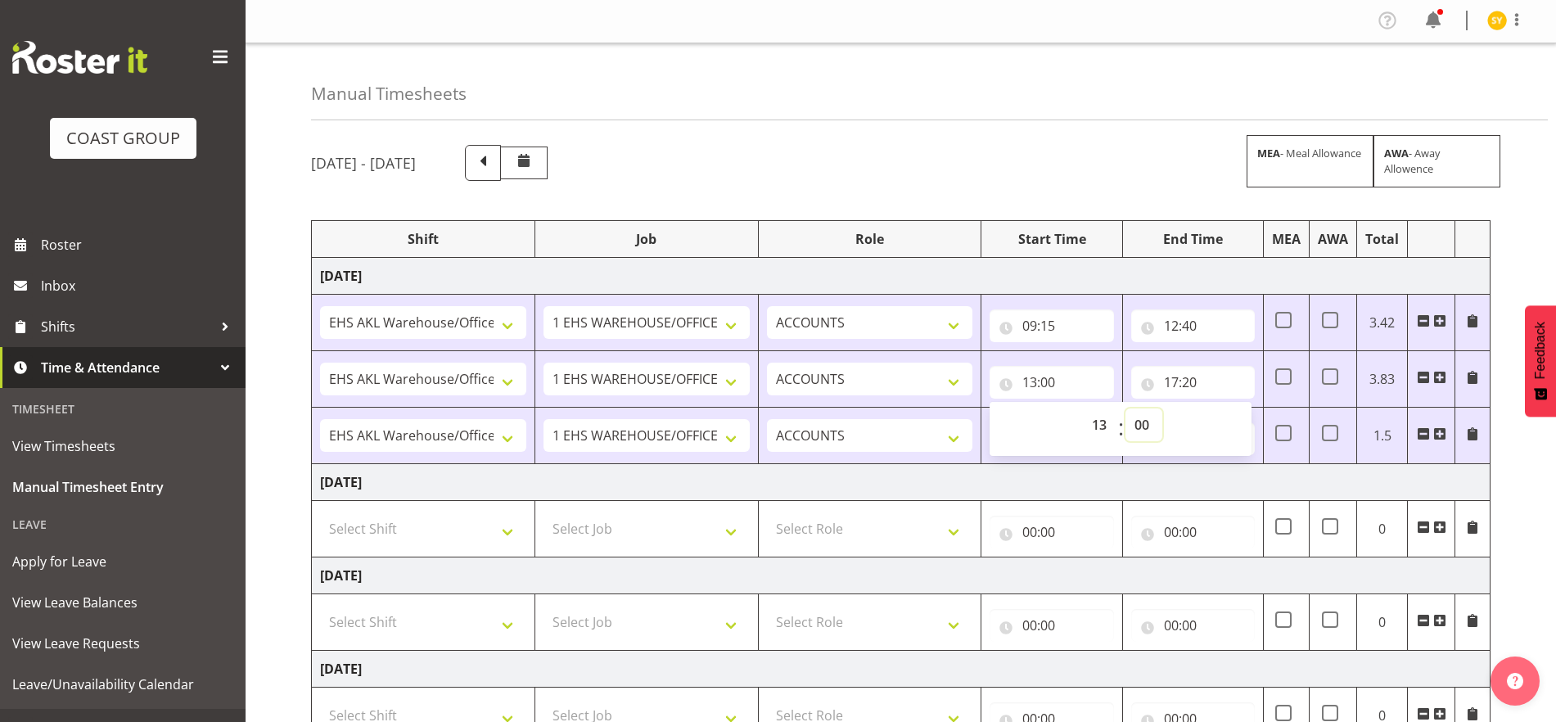
click at [1145, 428] on select "00 01 02 03 04 05 06 07 08 09 10 11 12 13 14 15 16 17 18 19 20 21 22 23 24 25 2…" at bounding box center [1143, 424] width 37 height 33
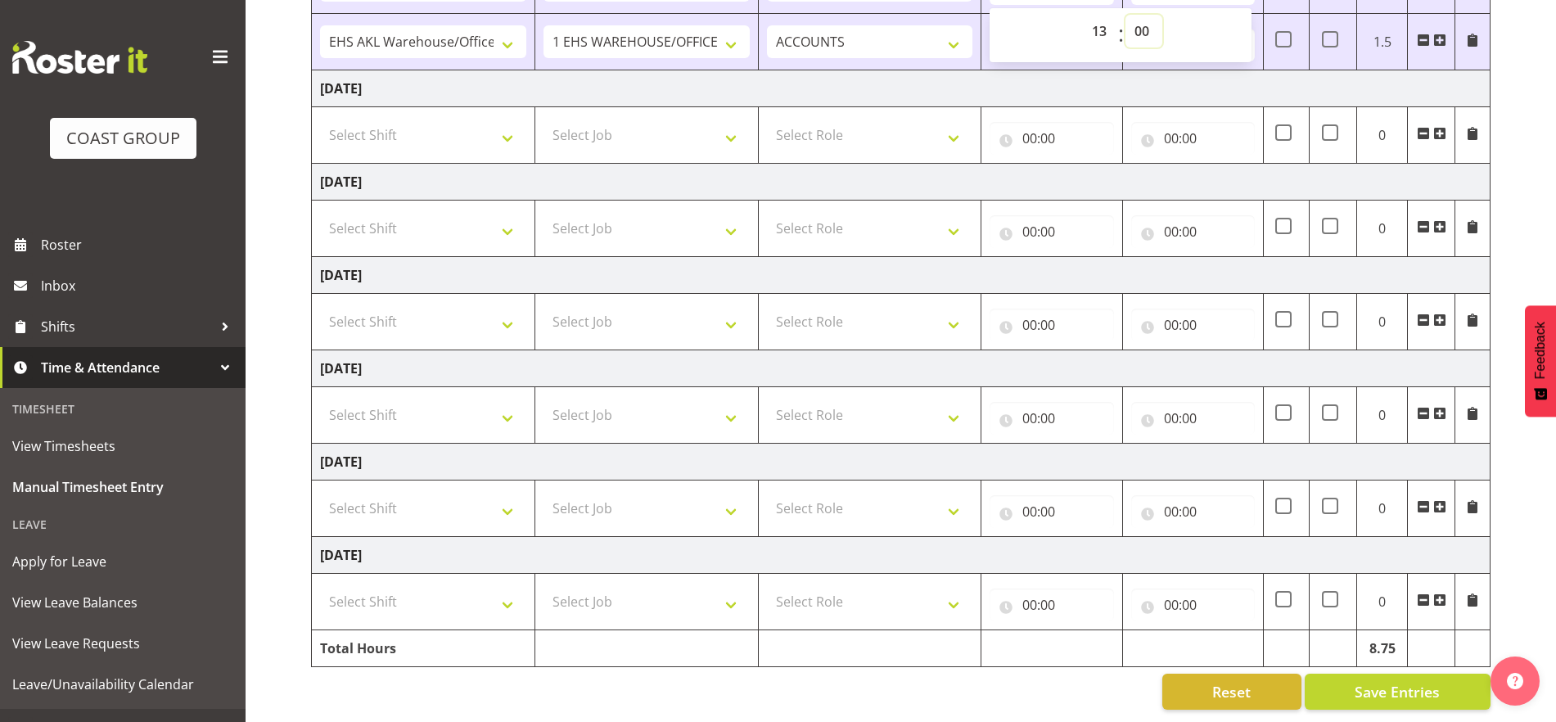
scroll to position [205, 0]
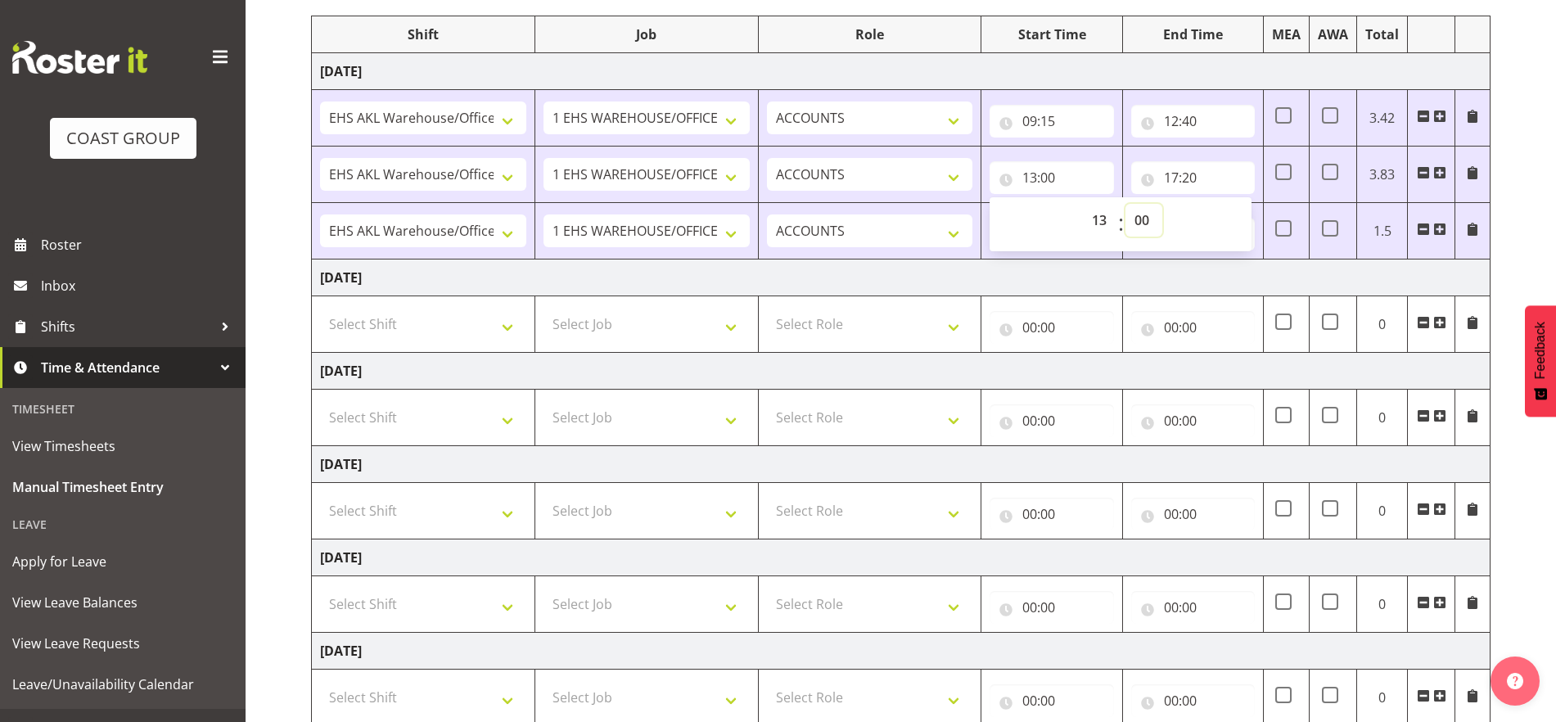
click at [1143, 219] on select "00 01 02 03 04 05 06 07 08 09 10 11 12 13 14 15 16 17 18 19 20 21 22 23 24 25 2…" at bounding box center [1143, 220] width 37 height 33
select select "45"
click at [1125, 204] on select "00 01 02 03 04 05 06 07 08 09 10 11 12 13 14 15 16 17 18 19 20 21 22 23 24 25 2…" at bounding box center [1143, 220] width 37 height 33
type input "13:45"
click at [1287, 274] on td "[DATE]" at bounding box center [901, 277] width 1179 height 37
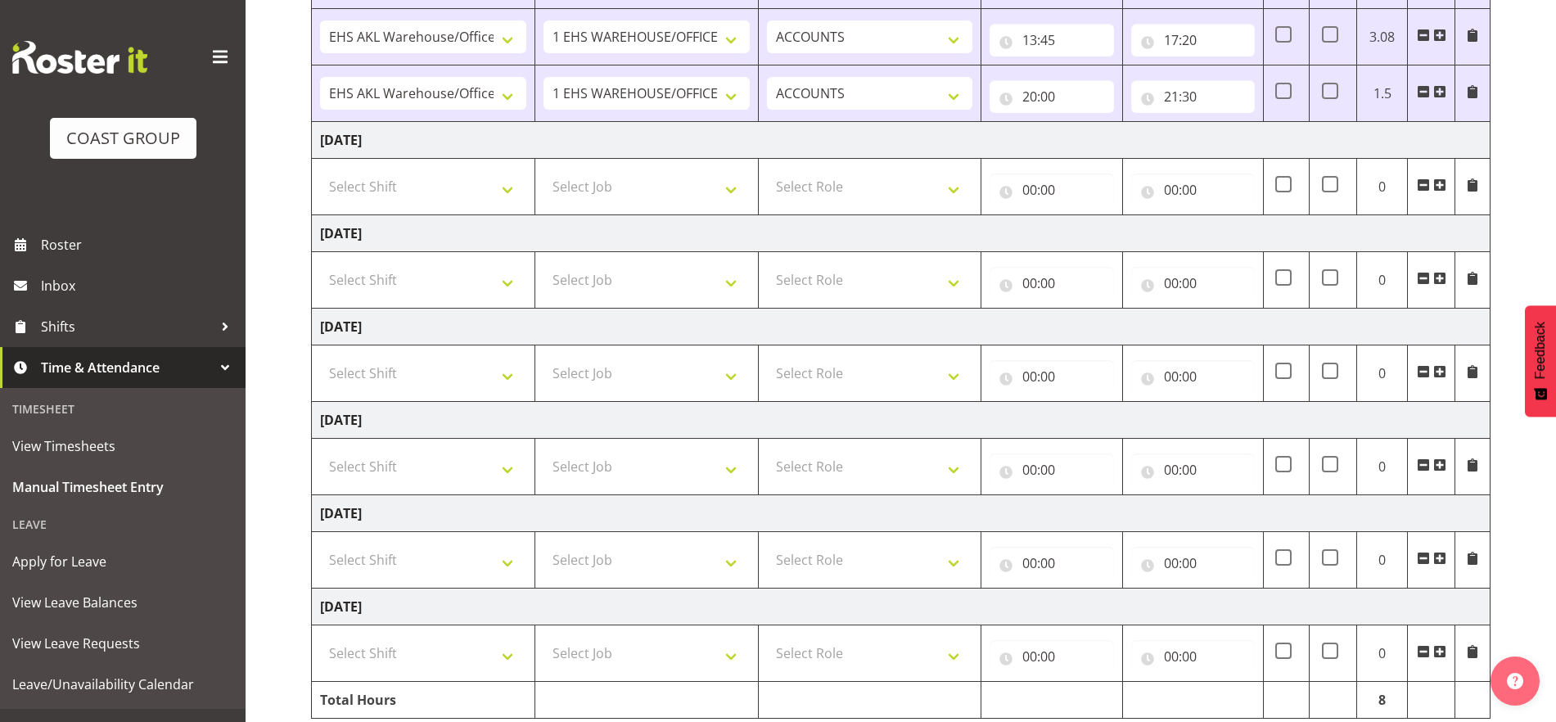
scroll to position [308, 0]
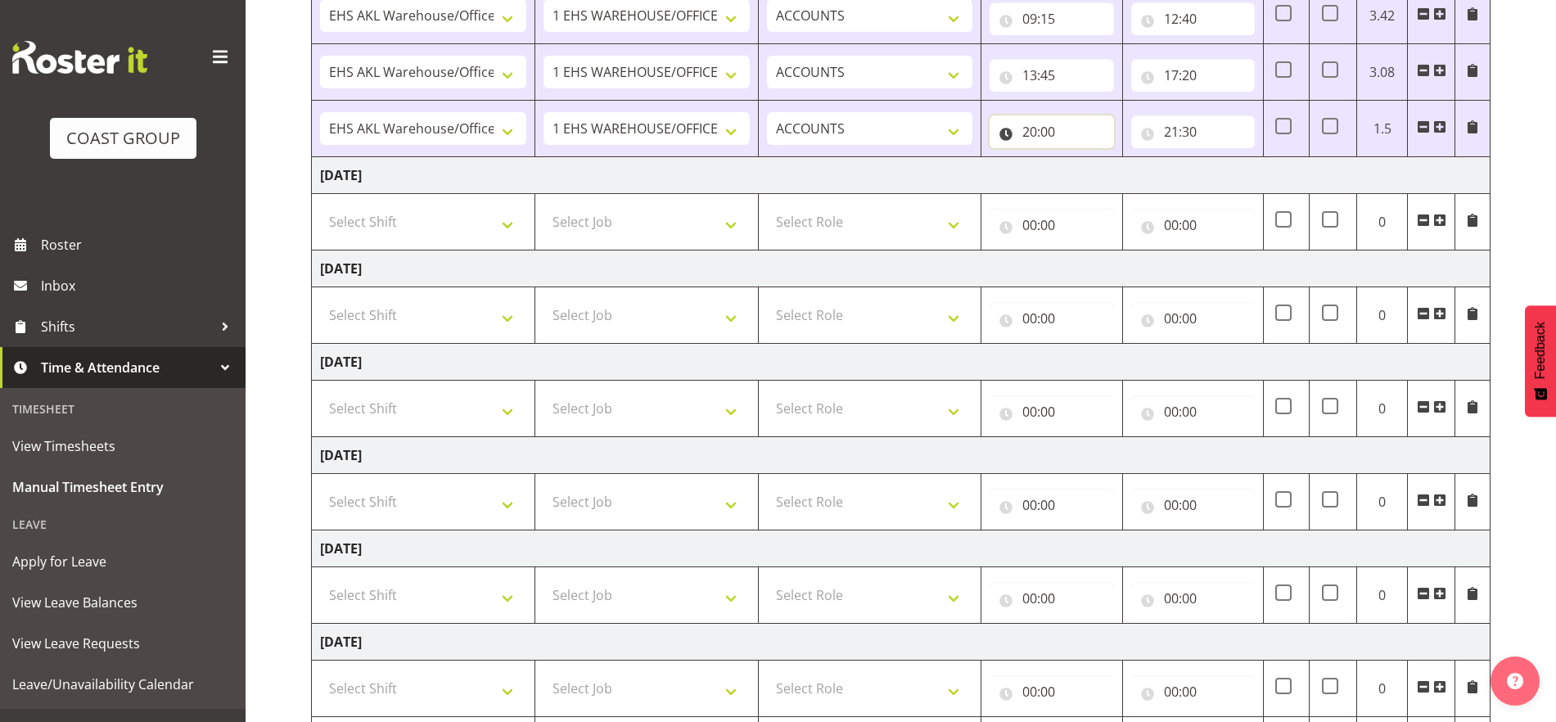
click at [1017, 129] on input "20:00" at bounding box center [1052, 131] width 124 height 33
click at [1134, 174] on select "00 01 02 03 04 05 06 07 08 09 10 11 12 13 14 15 16 17 18 19 20 21 22 23 24 25 2…" at bounding box center [1143, 174] width 37 height 33
select select "15"
click at [1125, 158] on select "00 01 02 03 04 05 06 07 08 09 10 11 12 13 14 15 16 17 18 19 20 21 22 23 24 25 2…" at bounding box center [1143, 174] width 37 height 33
type input "20:15"
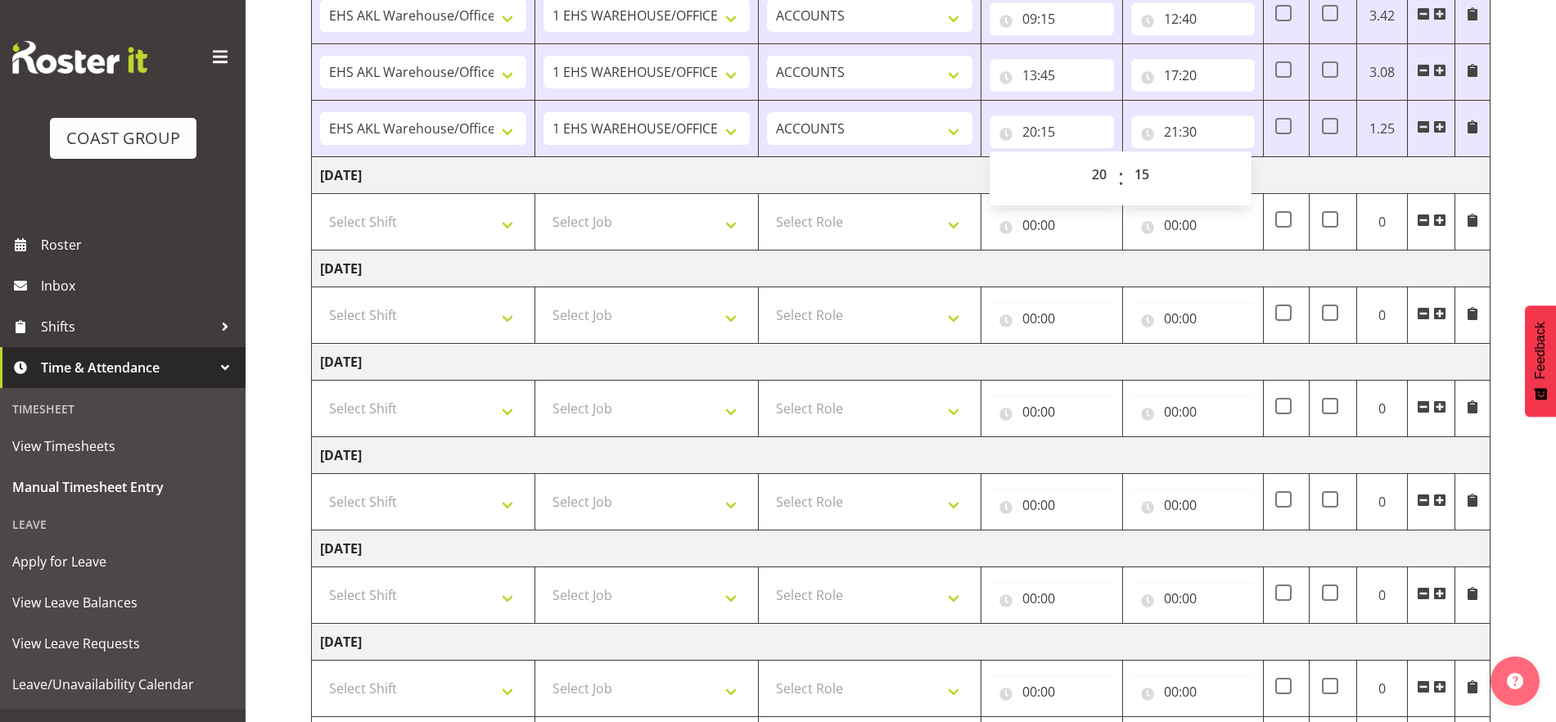
click at [1535, 235] on div "[DATE] - [DATE] MEA - Meal Allowance AWA - Away Allowence Shift Job Role Start …" at bounding box center [933, 317] width 1245 height 983
click at [1301, 169] on td "[DATE]" at bounding box center [901, 175] width 1179 height 37
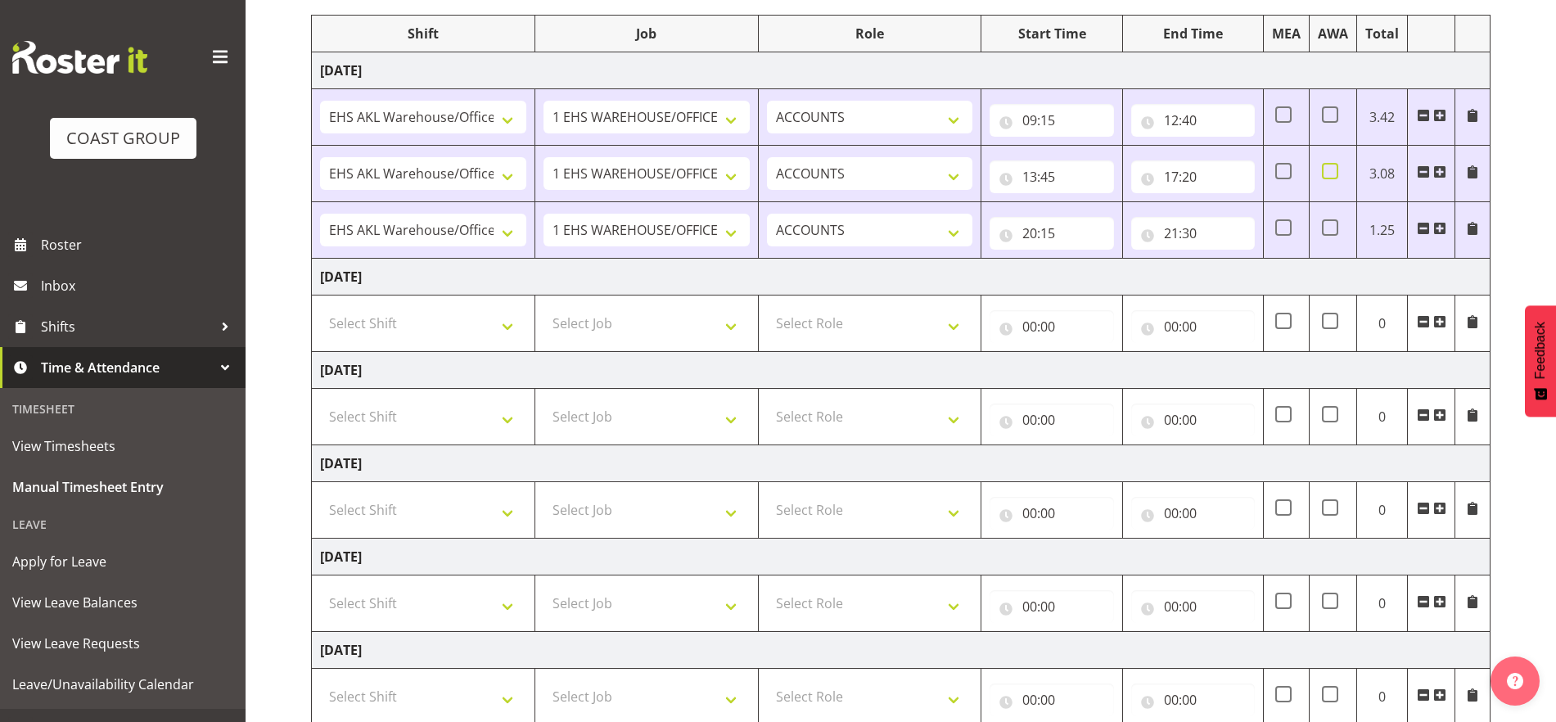
scroll to position [205, 0]
click at [1059, 236] on input "20:15" at bounding box center [1052, 234] width 124 height 33
click at [1140, 272] on select "00 01 02 03 04 05 06 07 08 09 10 11 12 13 14 15 16 17 18 19 20 21 22 23 24 25 2…" at bounding box center [1143, 276] width 37 height 33
select select "0"
click at [1125, 260] on select "00 01 02 03 04 05 06 07 08 09 10 11 12 13 14 15 16 17 18 19 20 21 22 23 24 25 2…" at bounding box center [1143, 276] width 37 height 33
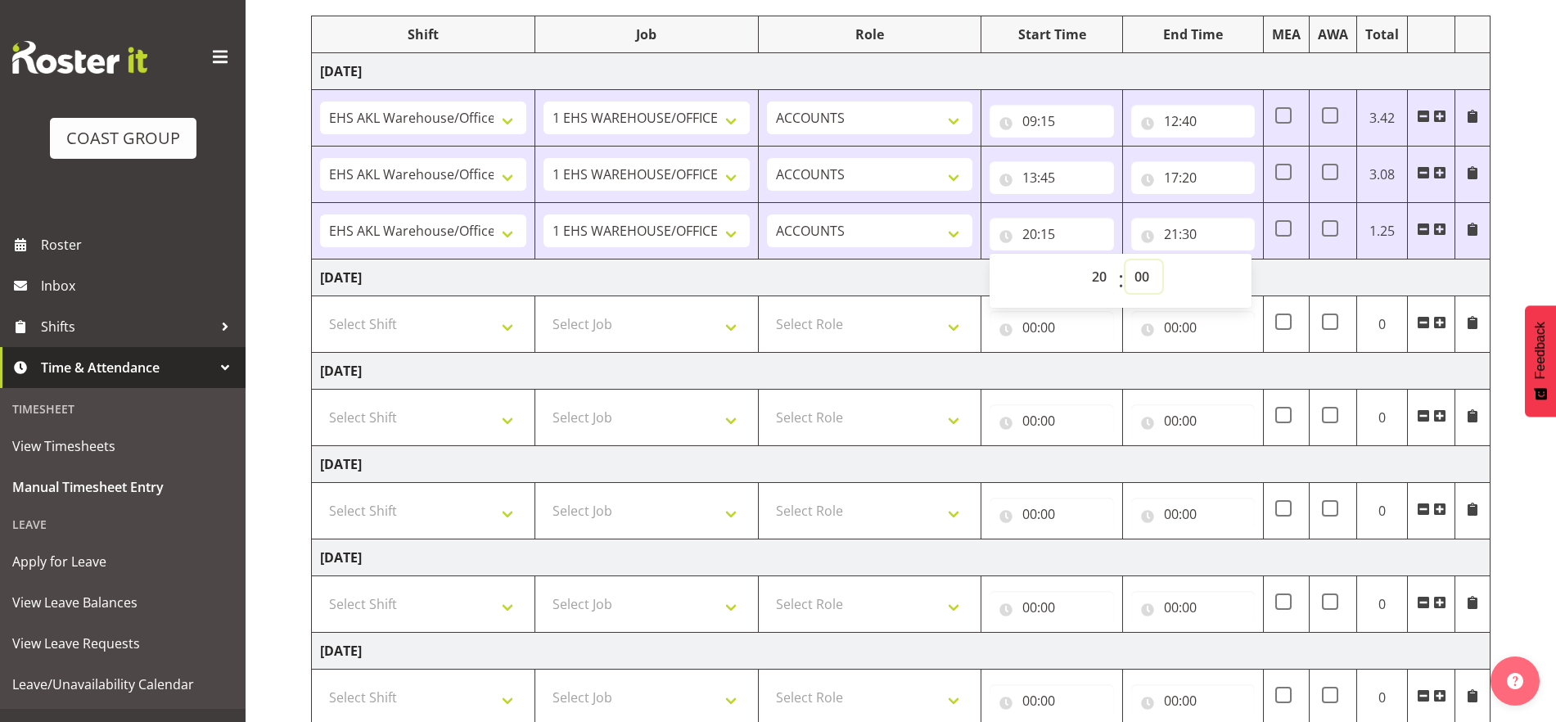
type input "20:00"
click at [1341, 273] on td "[DATE]" at bounding box center [901, 277] width 1179 height 37
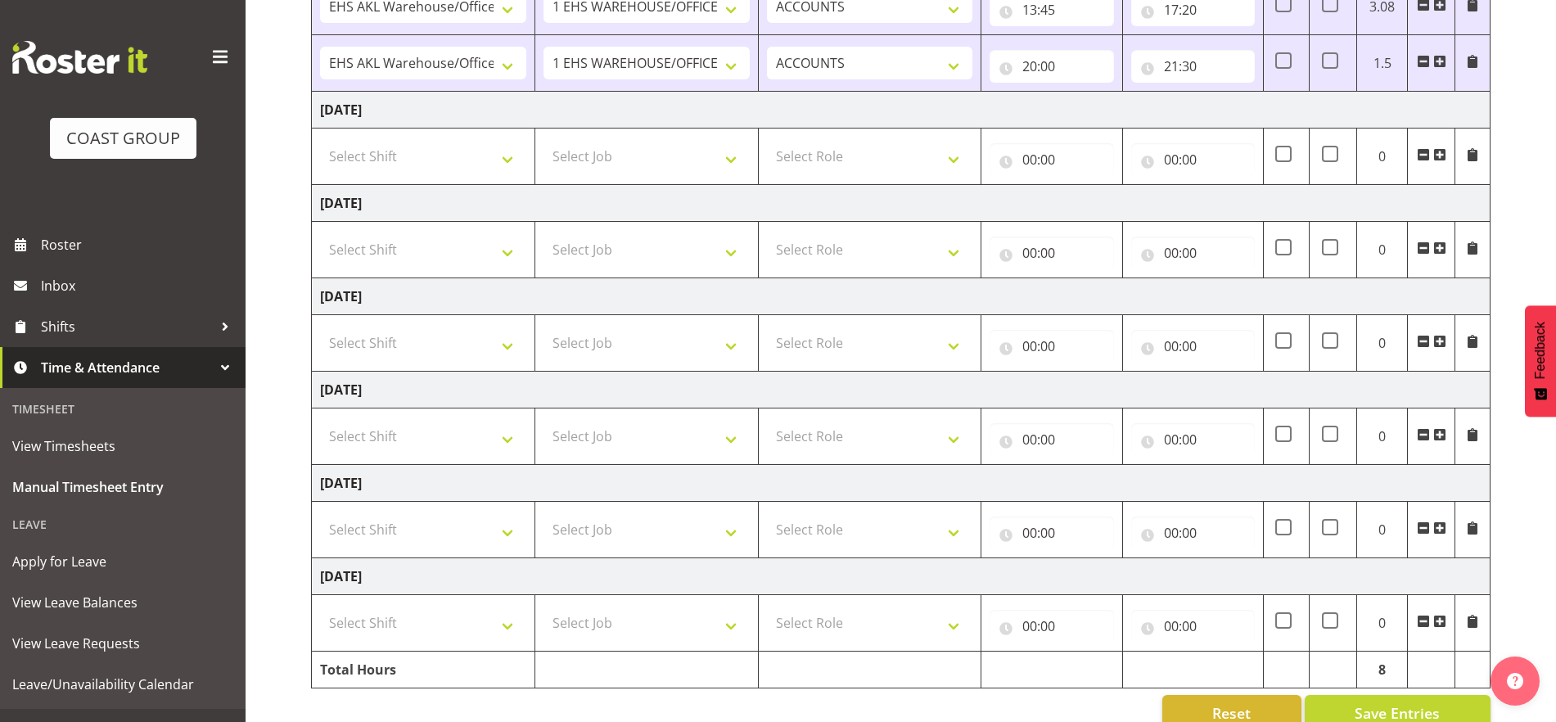
scroll to position [410, 0]
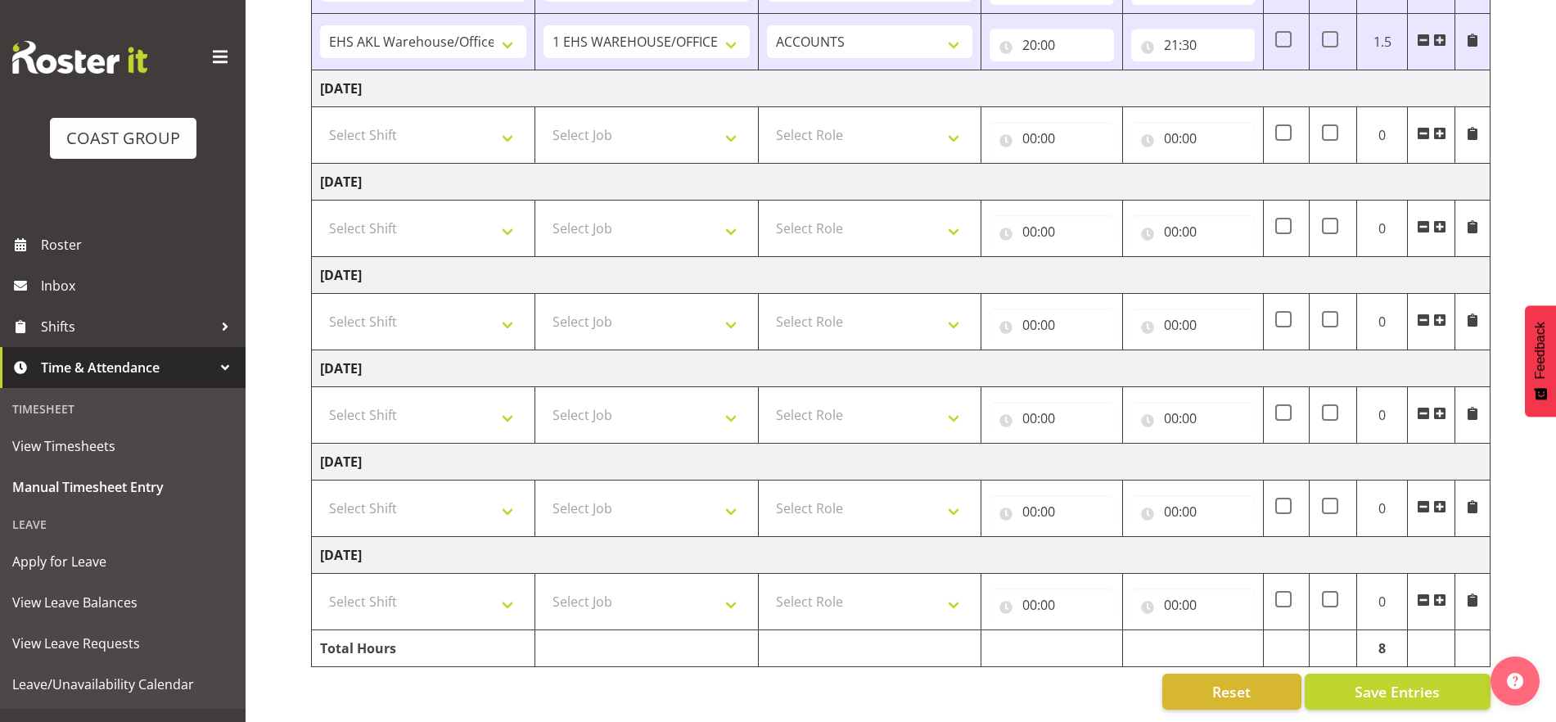
click at [1066, 682] on div "Reset Save Entries" at bounding box center [900, 692] width 1179 height 36
click at [1374, 681] on span "Save Entries" at bounding box center [1397, 691] width 85 height 21
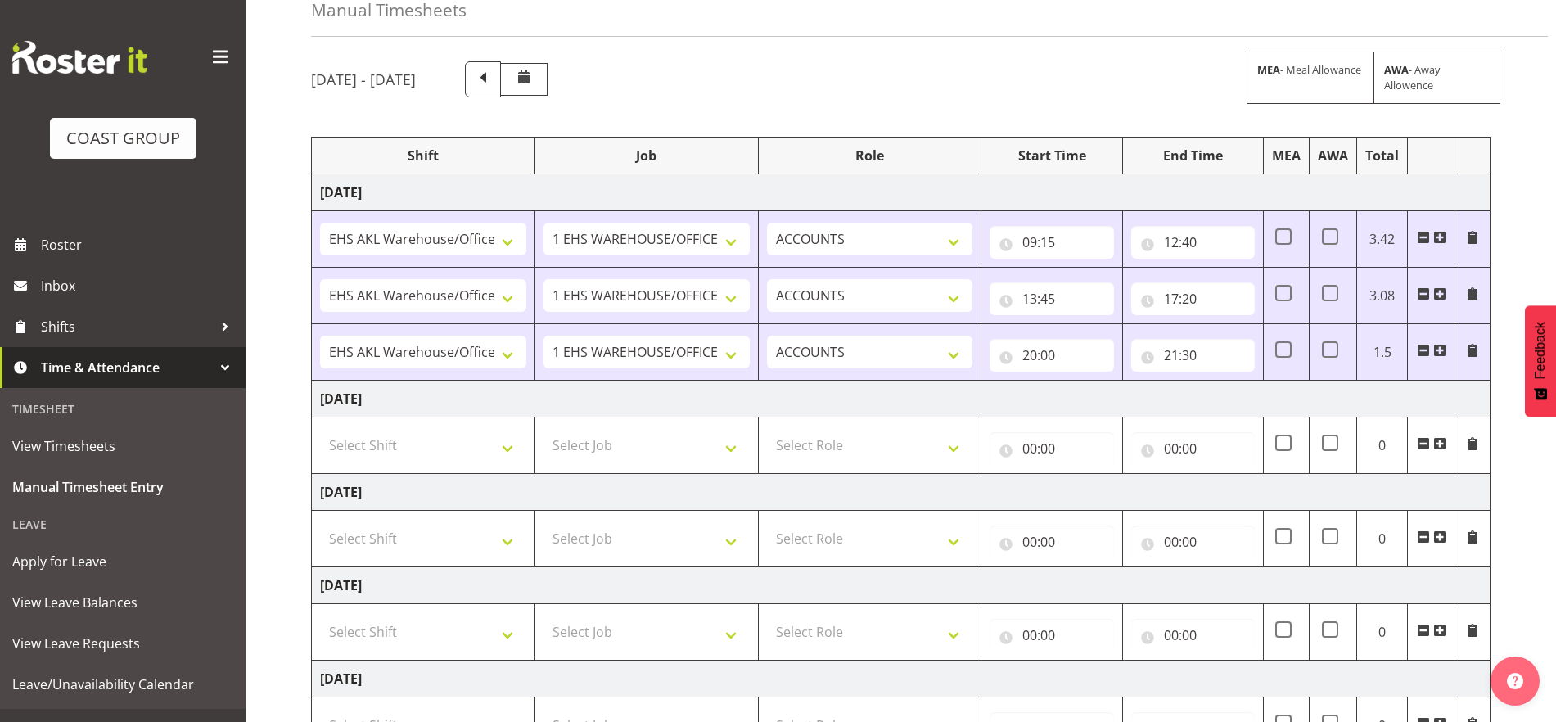
scroll to position [205, 0]
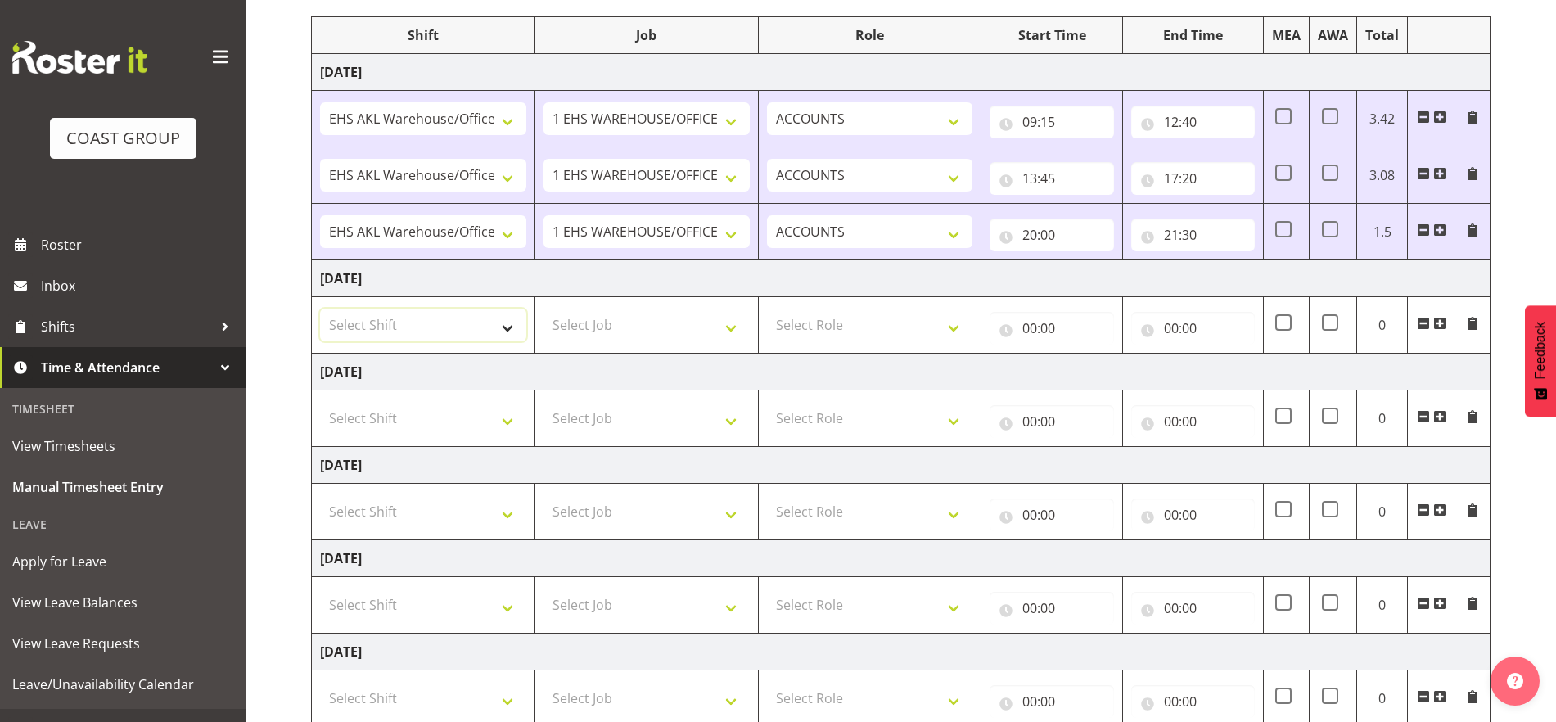
click at [481, 337] on select "Select Shift EHS AKL Warehouse/Office" at bounding box center [423, 325] width 206 height 33
select select "1083"
click at [320, 309] on select "Select Shift EHS AKL Warehouse/Office" at bounding box center [423, 325] width 206 height 33
click at [665, 333] on select "Select Job 1 Carlton Events 1 [PERSON_NAME][GEOGRAPHIC_DATA] 1 [PERSON_NAME][GE…" at bounding box center [646, 325] width 206 height 33
select select "69"
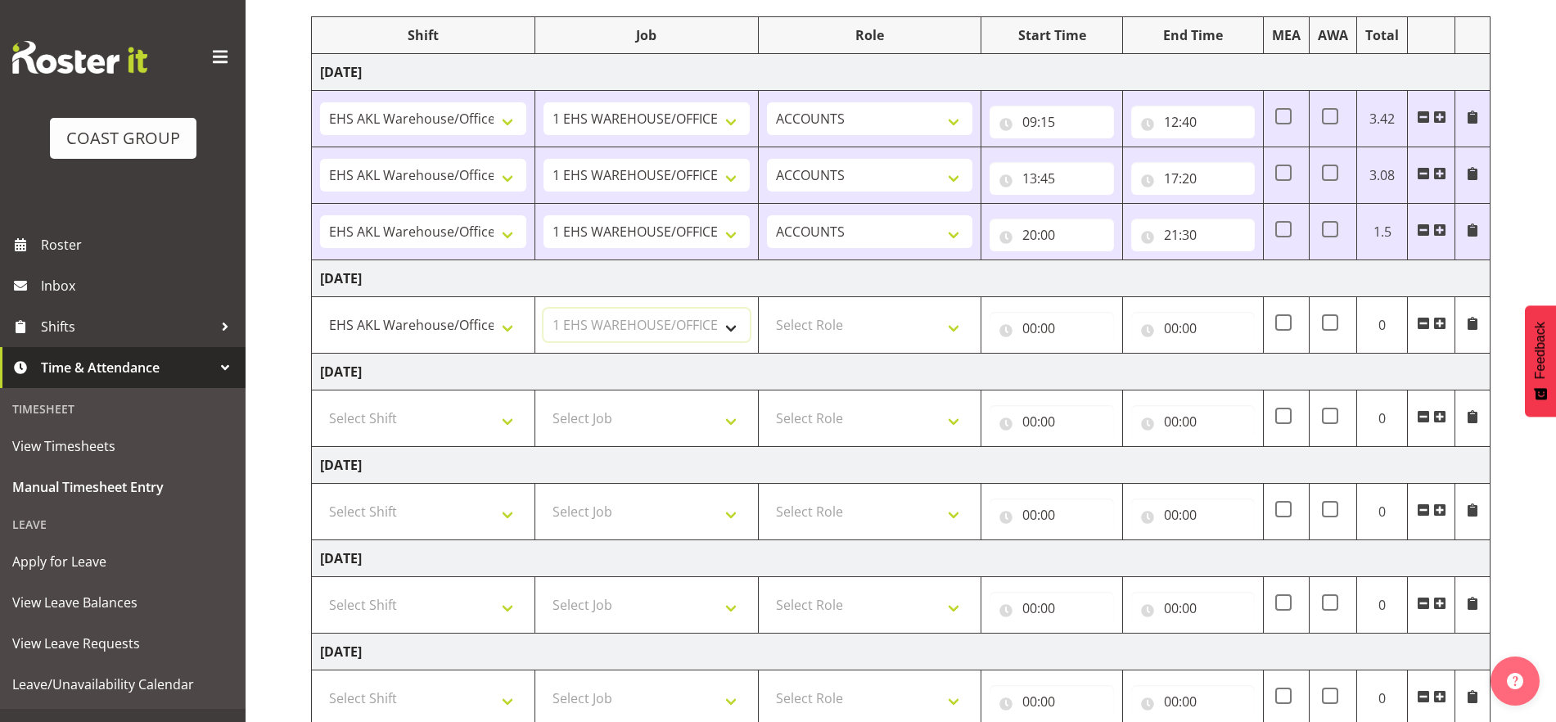
click at [543, 309] on select "Select Job 1 Carlton Events 1 [PERSON_NAME][GEOGRAPHIC_DATA] 1 [PERSON_NAME][GE…" at bounding box center [646, 325] width 206 height 33
click at [954, 323] on select "Select Role ACCOUNTS" at bounding box center [870, 325] width 206 height 33
select select "204"
click at [767, 309] on select "Select Role ACCOUNTS" at bounding box center [870, 325] width 206 height 33
click at [1037, 330] on input "00:00" at bounding box center [1052, 328] width 124 height 33
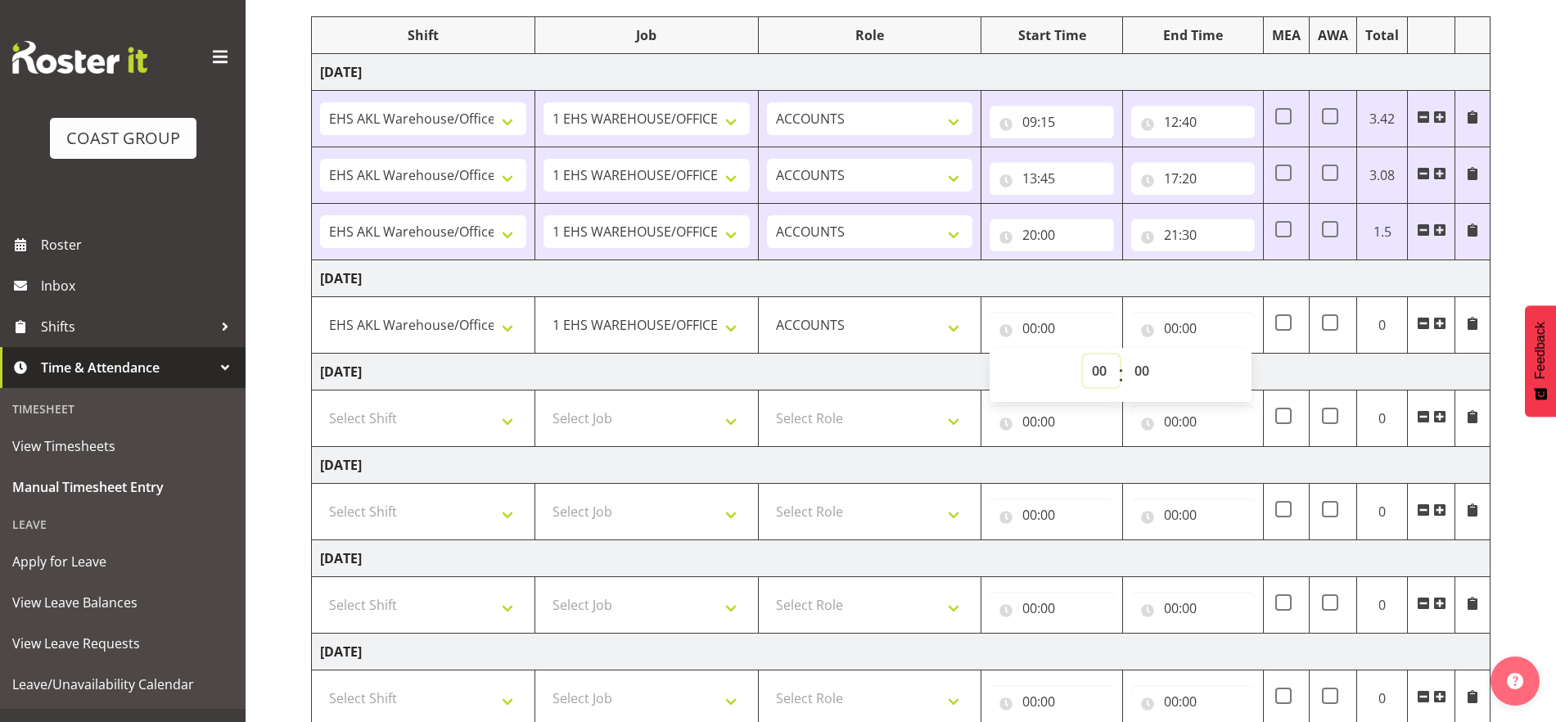
click at [1103, 377] on select "00 01 02 03 04 05 06 07 08 09 10 11 12 13 14 15 16 17 18 19 20 21 22 23" at bounding box center [1101, 370] width 37 height 33
select select "8"
click at [1083, 354] on select "00 01 02 03 04 05 06 07 08 09 10 11 12 13 14 15 16 17 18 19 20 21 22 23" at bounding box center [1101, 370] width 37 height 33
type input "08:00"
click at [1174, 332] on input "00:00" at bounding box center [1193, 328] width 124 height 33
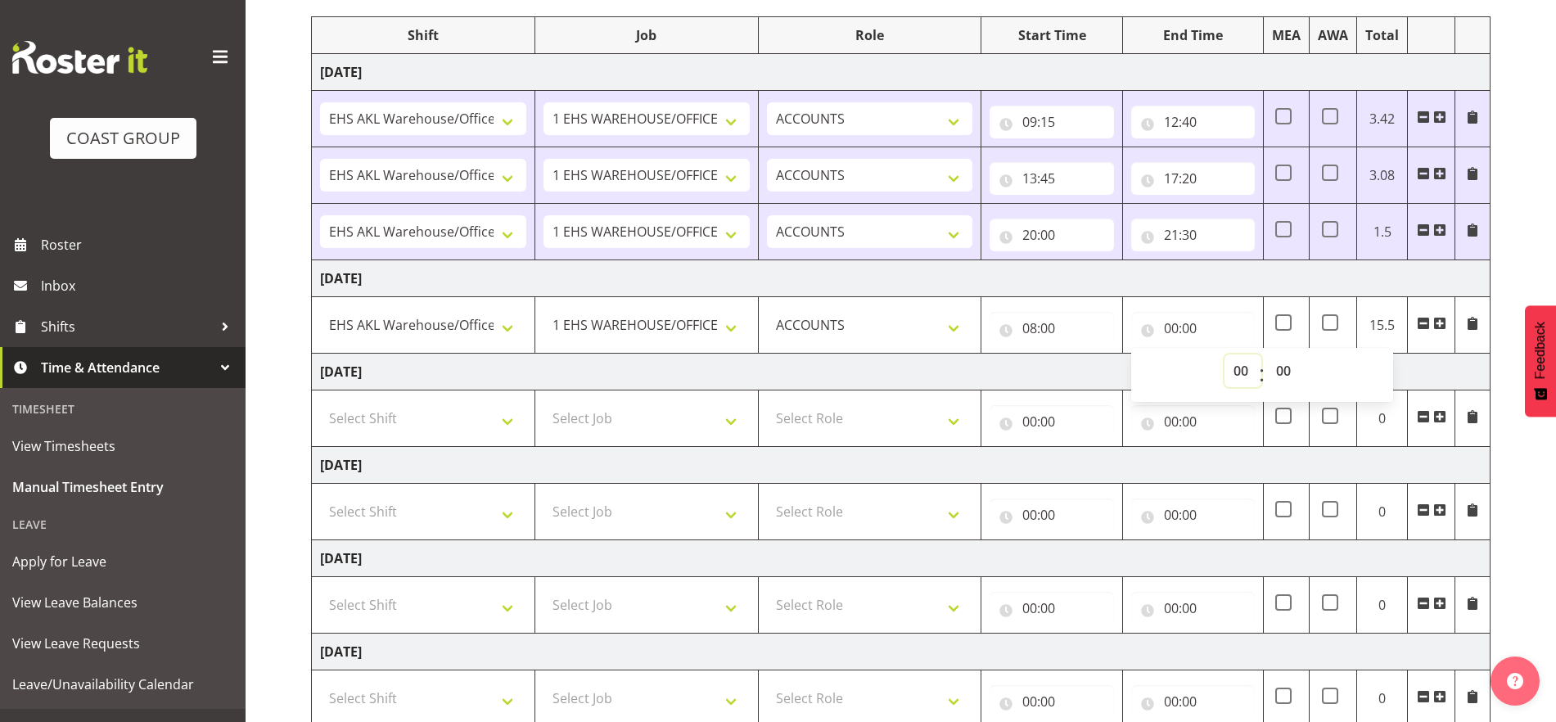
click at [1247, 369] on select "00 01 02 03 04 05 06 07 08 09 10 11 12 13 14 15 16 17 18 19 20 21 22 23" at bounding box center [1242, 370] width 37 height 33
select select "17"
click at [1224, 354] on select "00 01 02 03 04 05 06 07 08 09 10 11 12 13 14 15 16 17 18 19 20 21 22 23" at bounding box center [1242, 370] width 37 height 33
type input "17:00"
click at [1067, 340] on input "08:00" at bounding box center [1052, 328] width 124 height 33
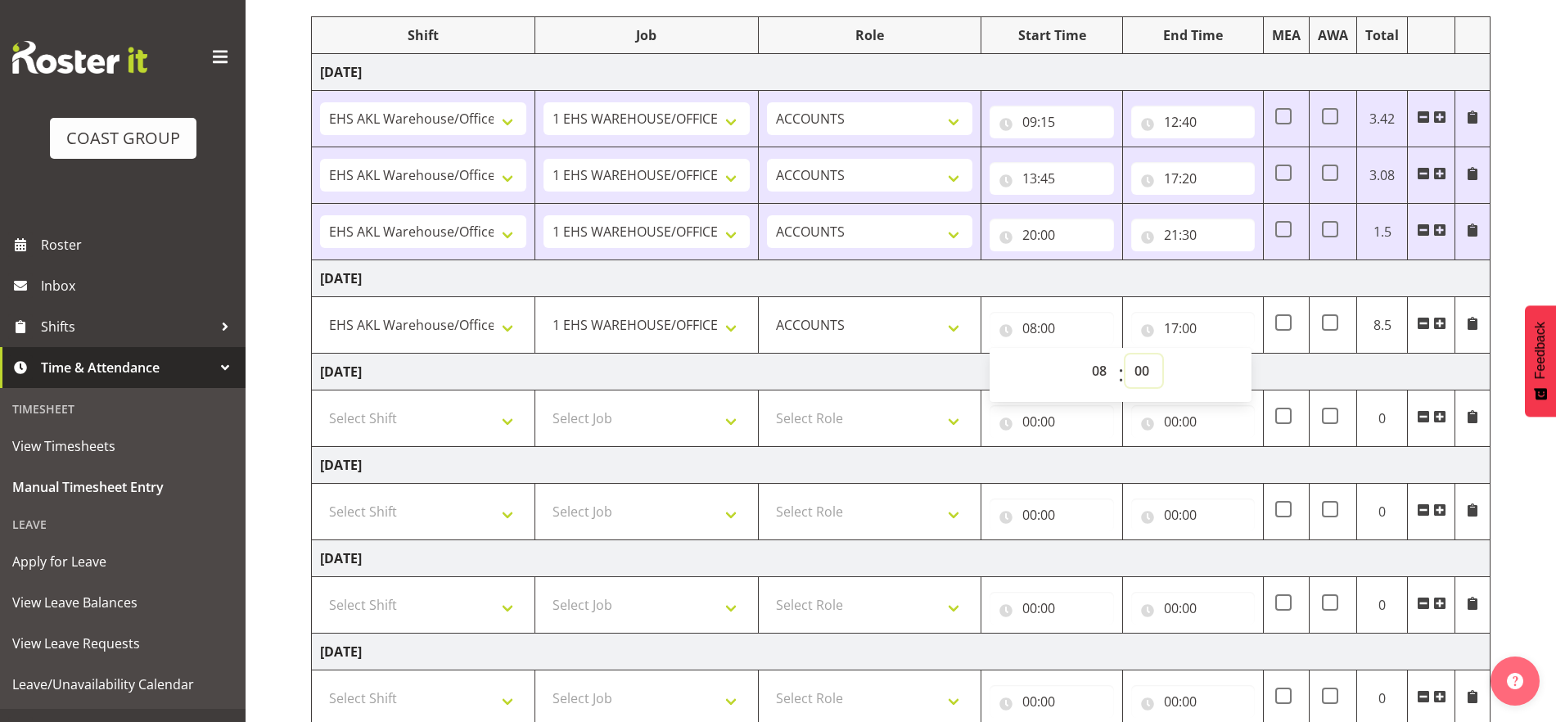
click at [1146, 372] on select "00 01 02 03 04 05 06 07 08 09 10 11 12 13 14 15 16 17 18 19 20 21 22 23 24 25 2…" at bounding box center [1143, 370] width 37 height 33
select select "30"
click at [1125, 354] on select "00 01 02 03 04 05 06 07 08 09 10 11 12 13 14 15 16 17 18 19 20 21 22 23 24 25 2…" at bounding box center [1143, 370] width 37 height 33
type input "08:30"
click at [1336, 373] on td "[DATE]" at bounding box center [901, 372] width 1179 height 37
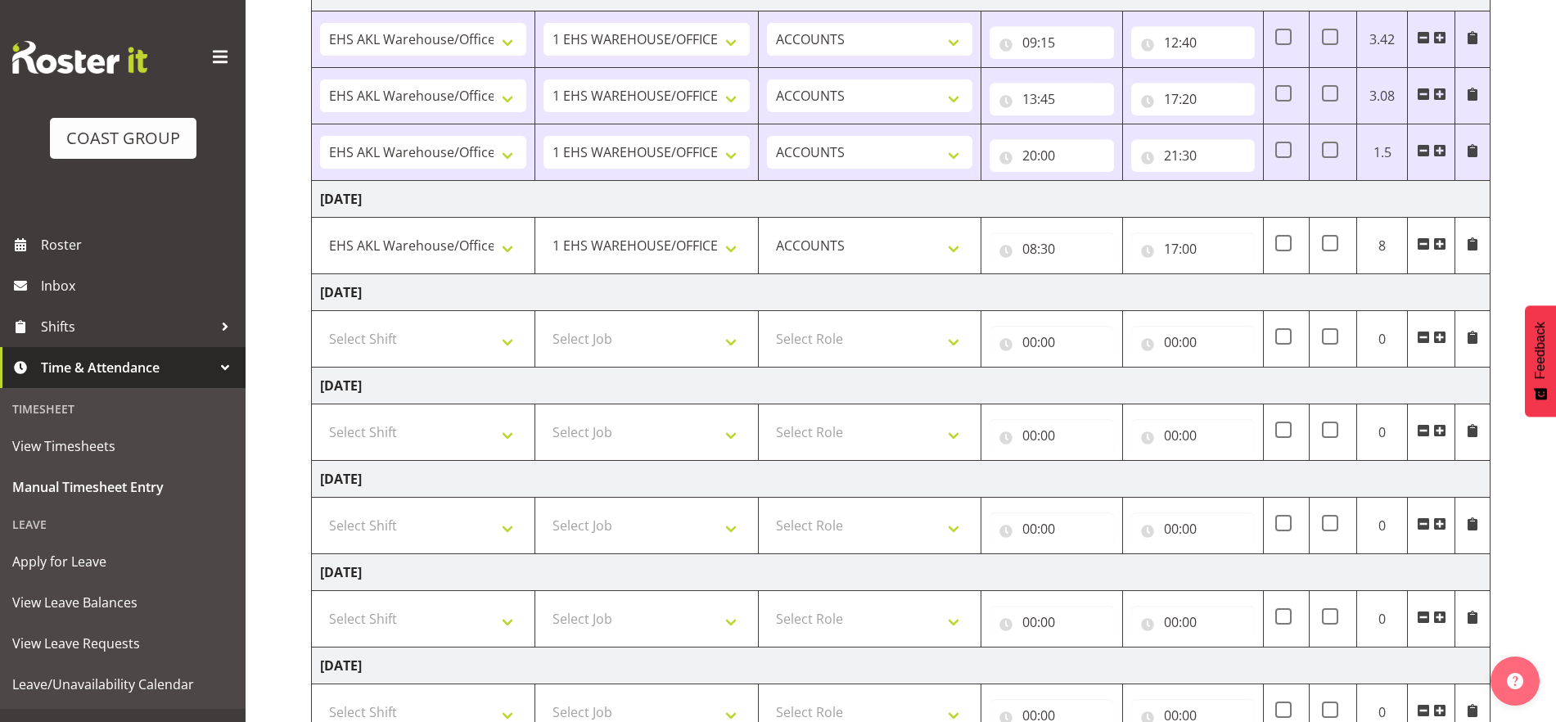
scroll to position [410, 0]
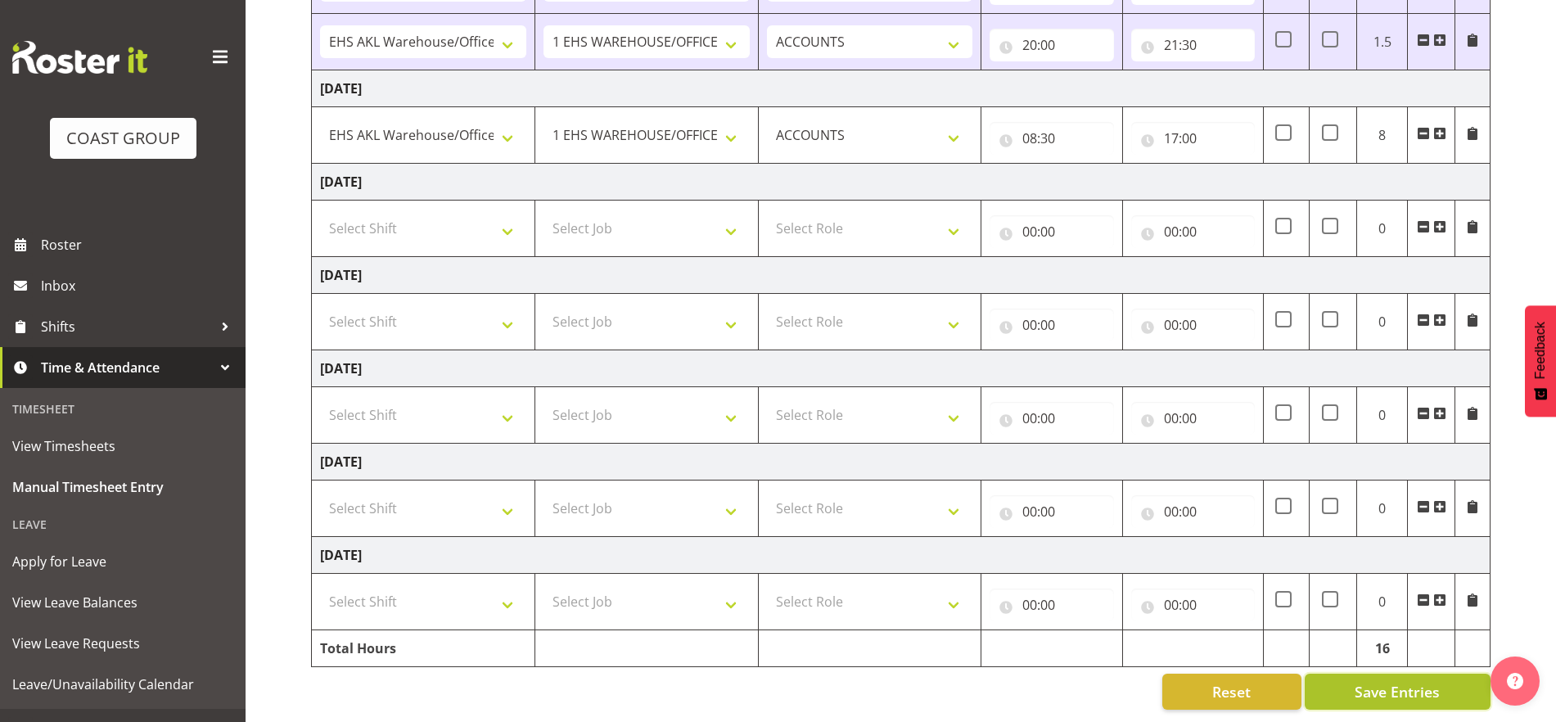
drag, startPoint x: 1400, startPoint y: 679, endPoint x: 1391, endPoint y: 674, distance: 10.6
click at [1400, 681] on span "Save Entries" at bounding box center [1397, 691] width 85 height 21
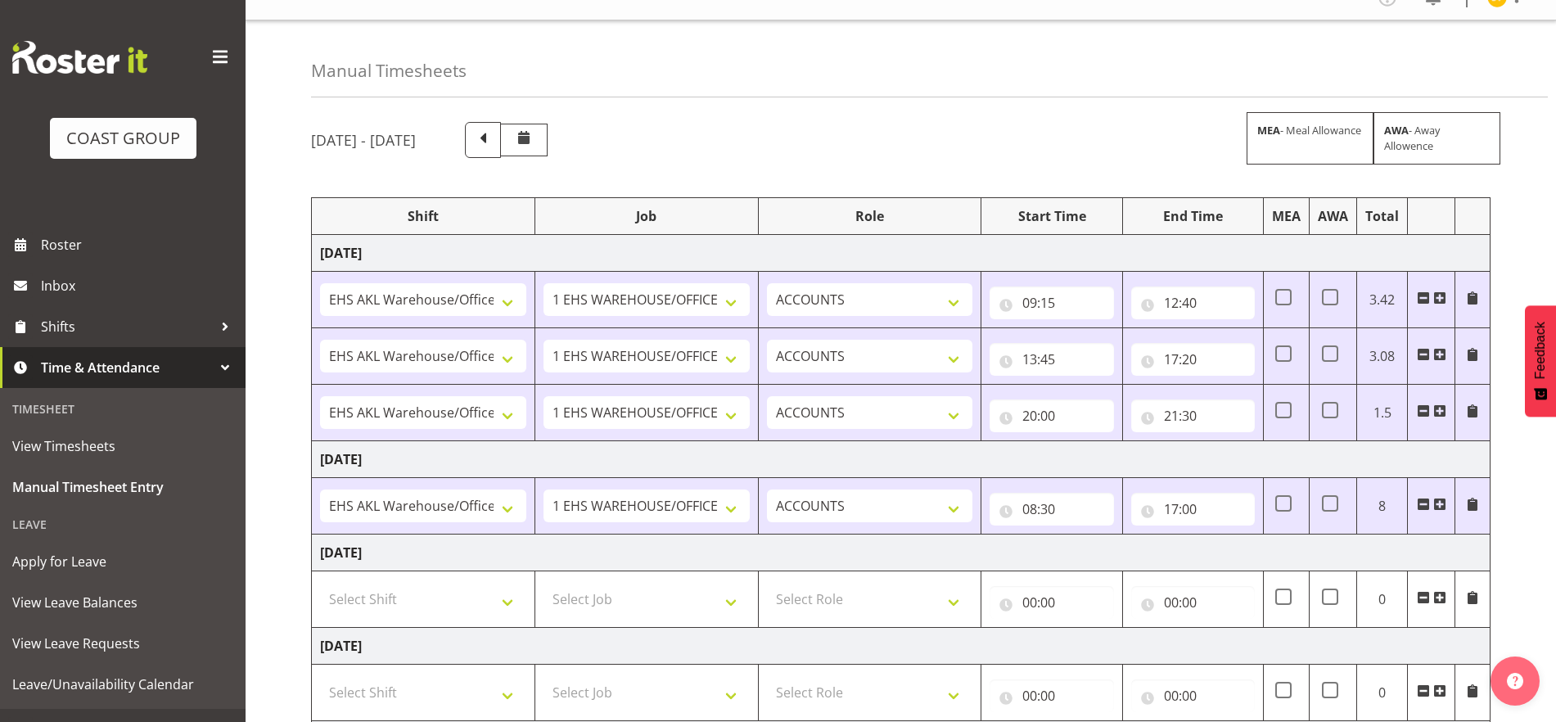
scroll to position [0, 0]
